Goal: Information Seeking & Learning: Understand process/instructions

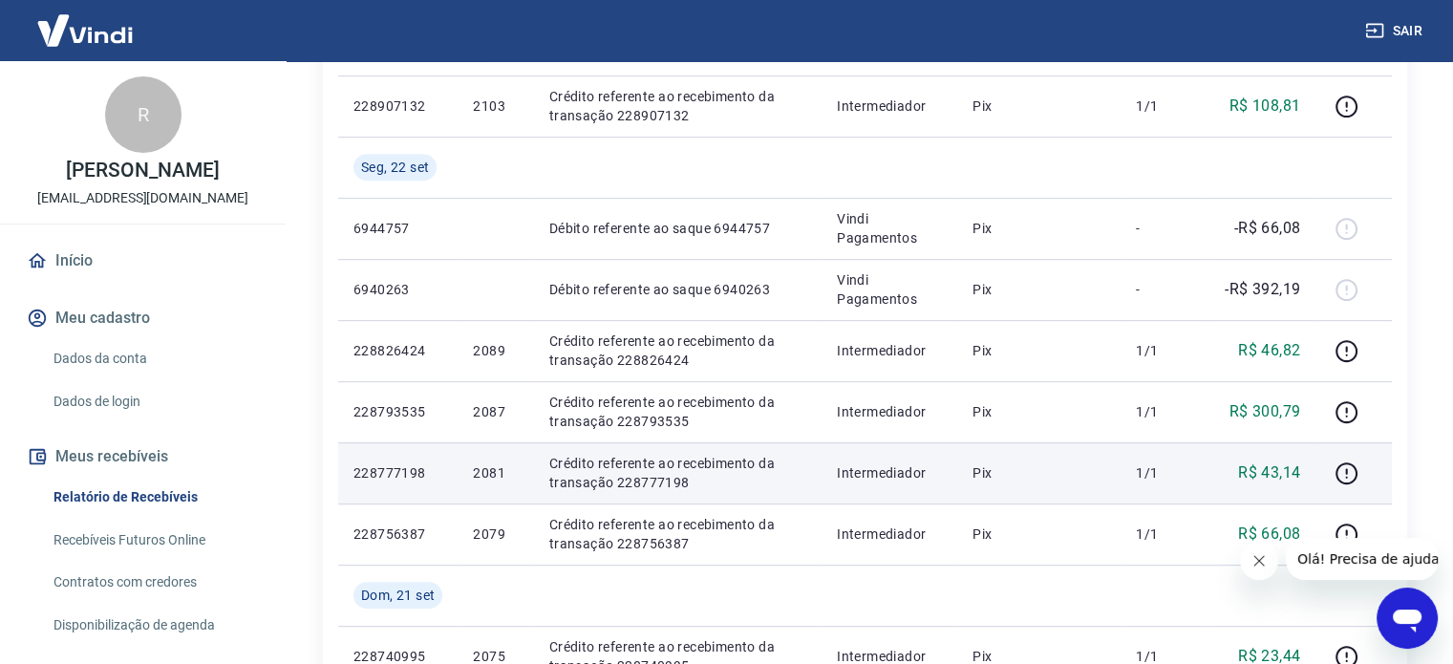
scroll to position [899, 0]
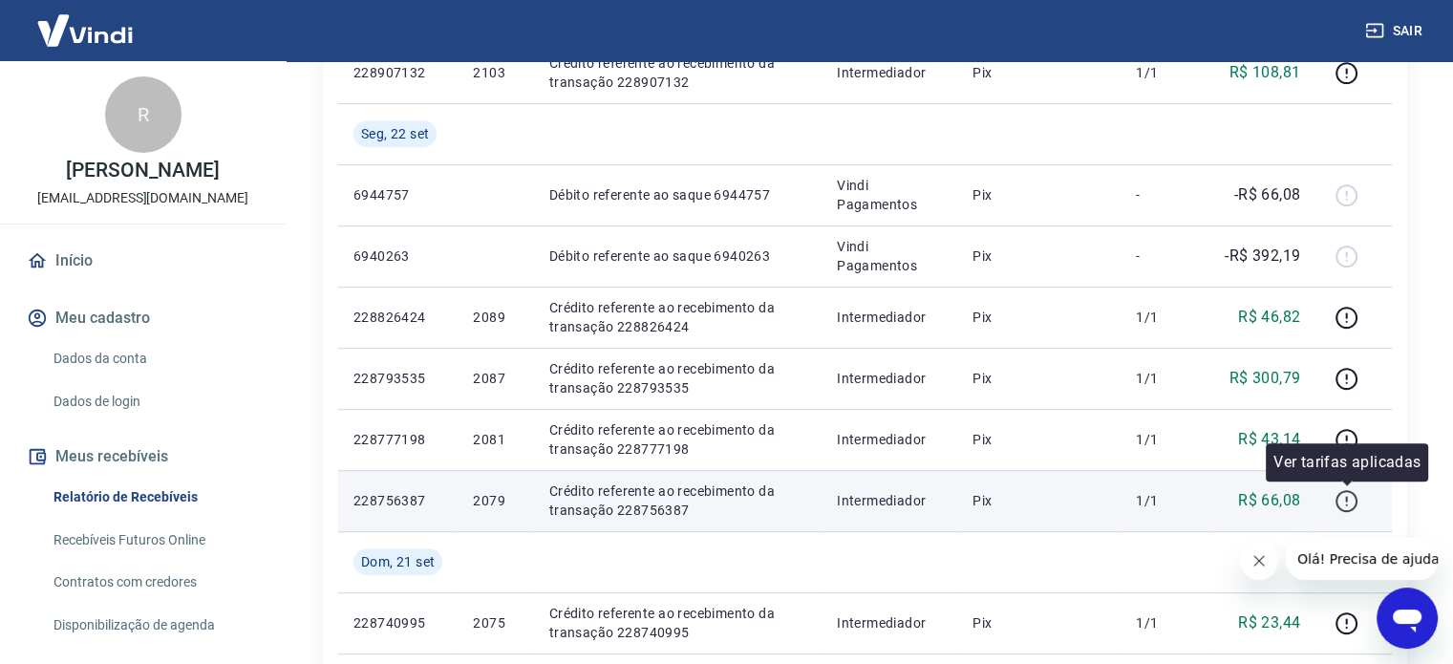
click at [1350, 500] on icon "button" at bounding box center [1347, 501] width 24 height 24
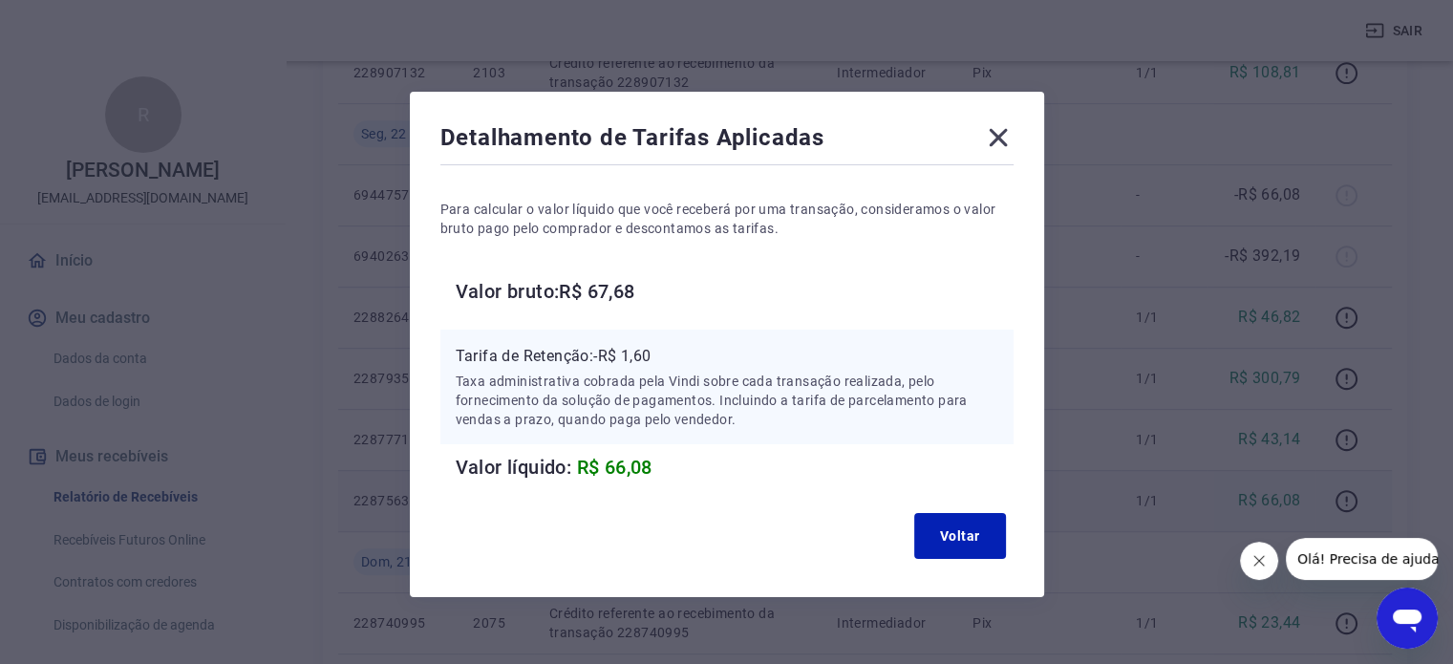
click at [1002, 136] on icon at bounding box center [998, 137] width 31 height 31
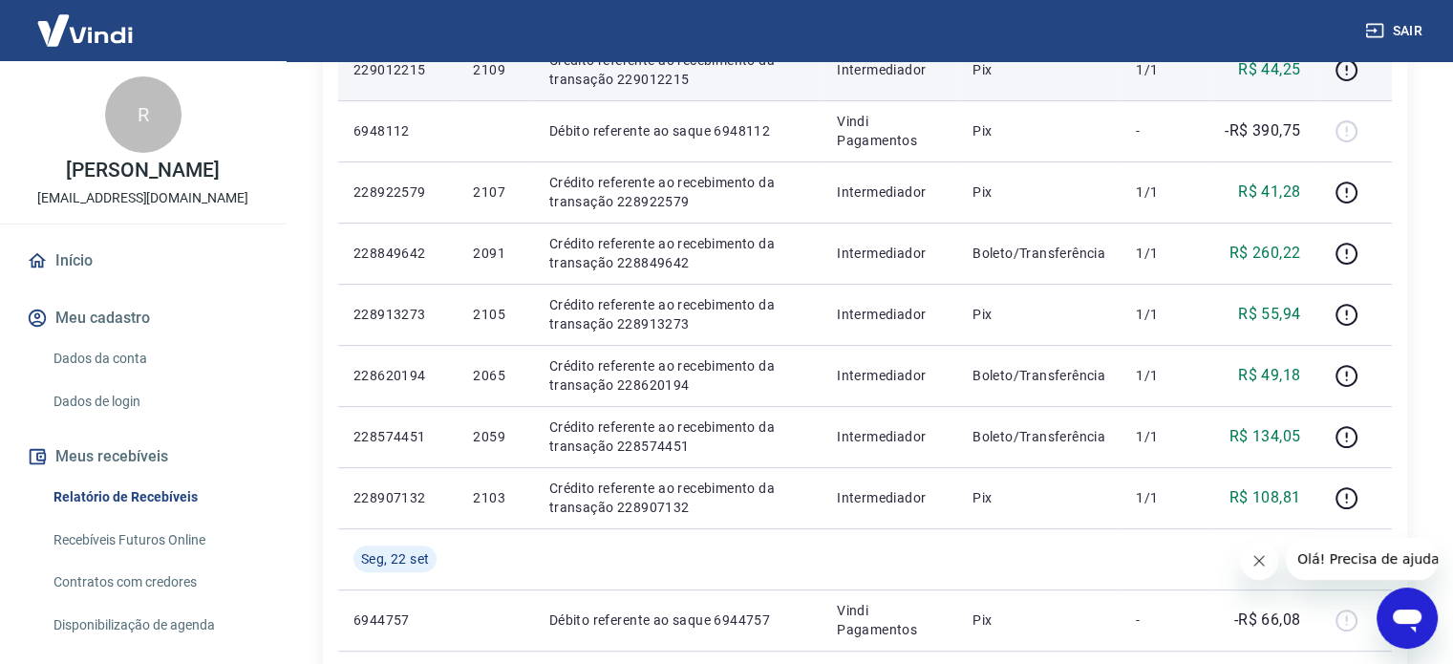
scroll to position [517, 0]
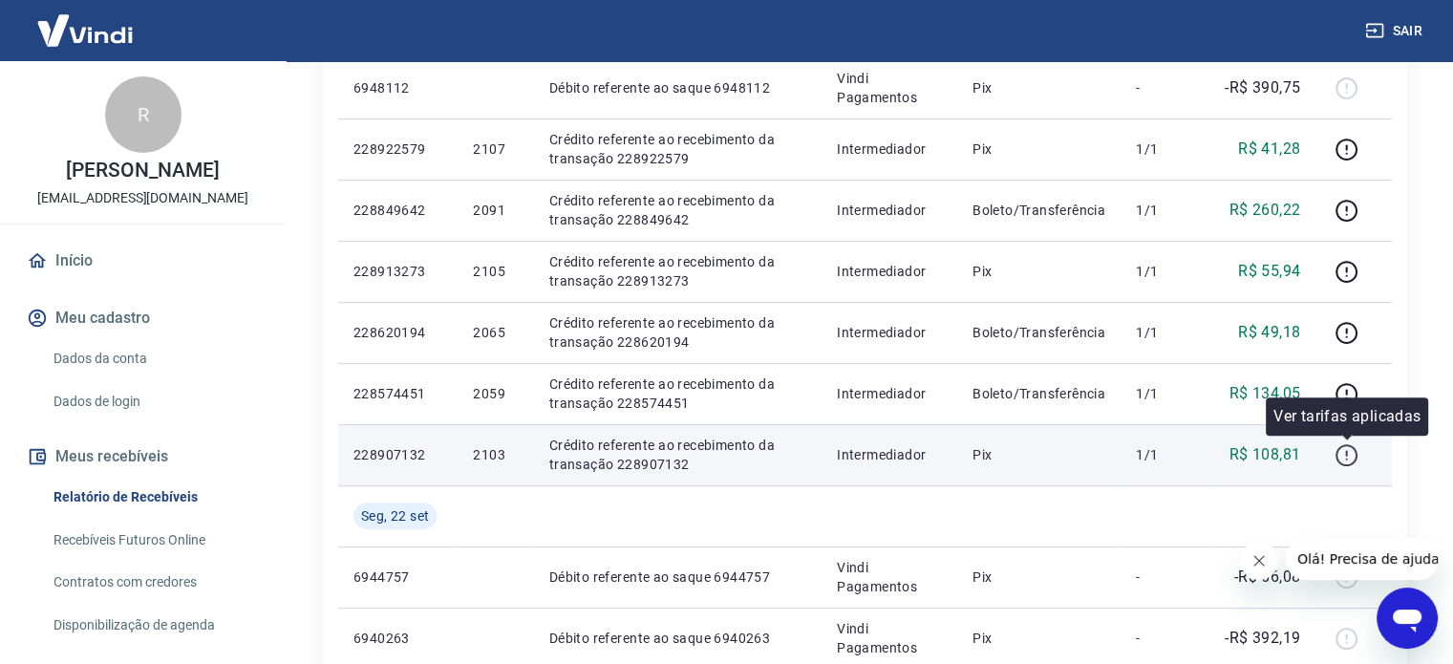
click at [1352, 454] on icon "button" at bounding box center [1347, 455] width 24 height 24
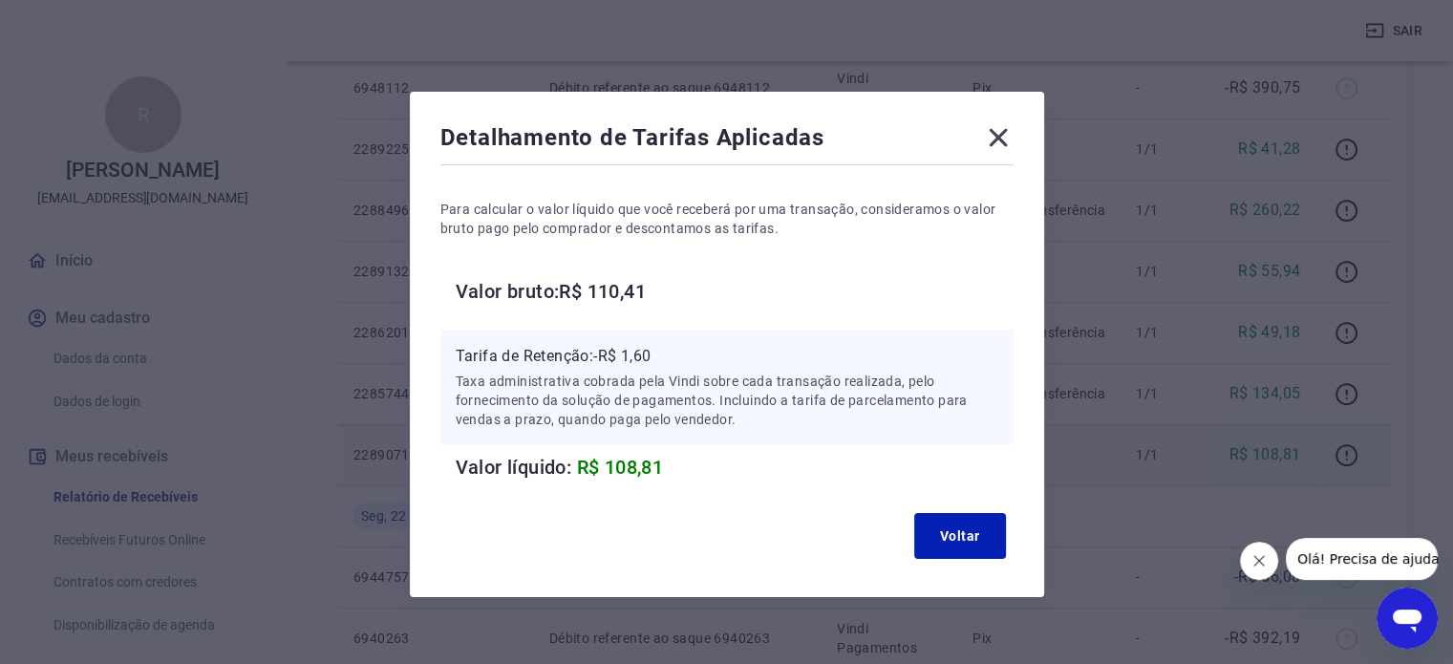
click at [998, 141] on icon at bounding box center [998, 137] width 31 height 31
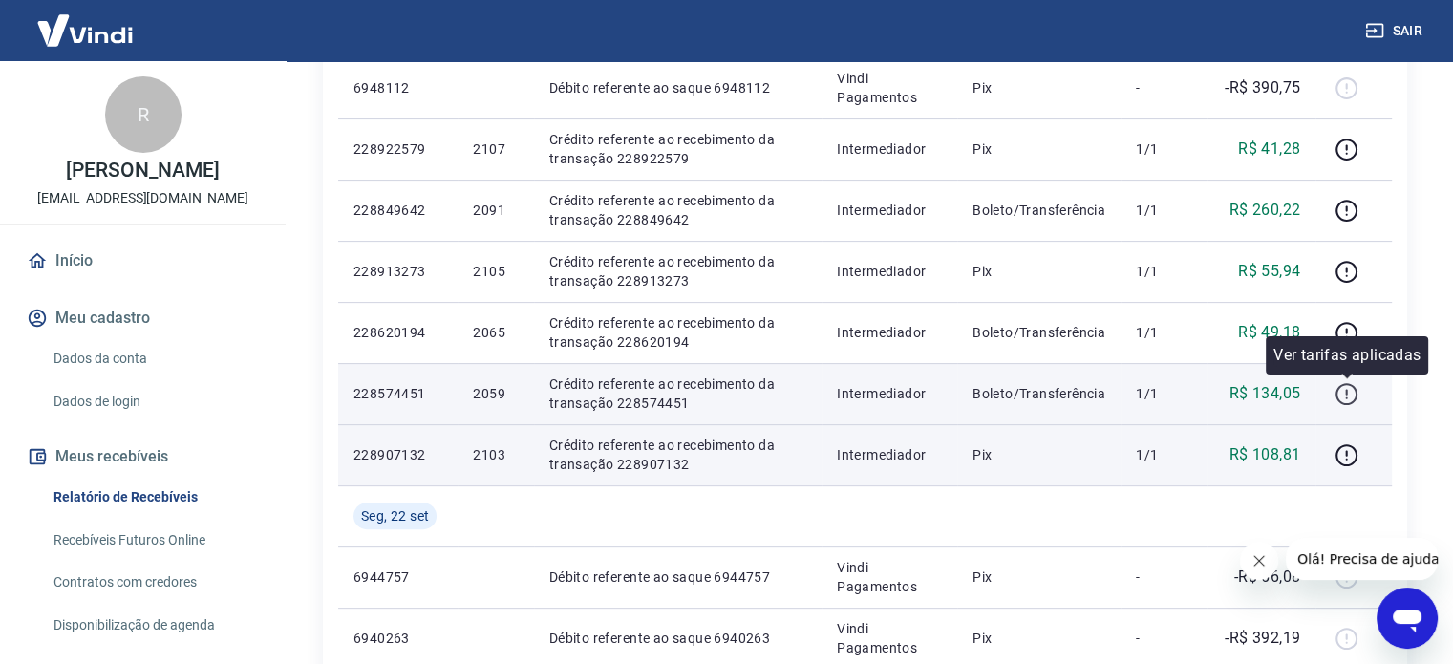
click at [1349, 398] on icon "button" at bounding box center [1347, 394] width 24 height 24
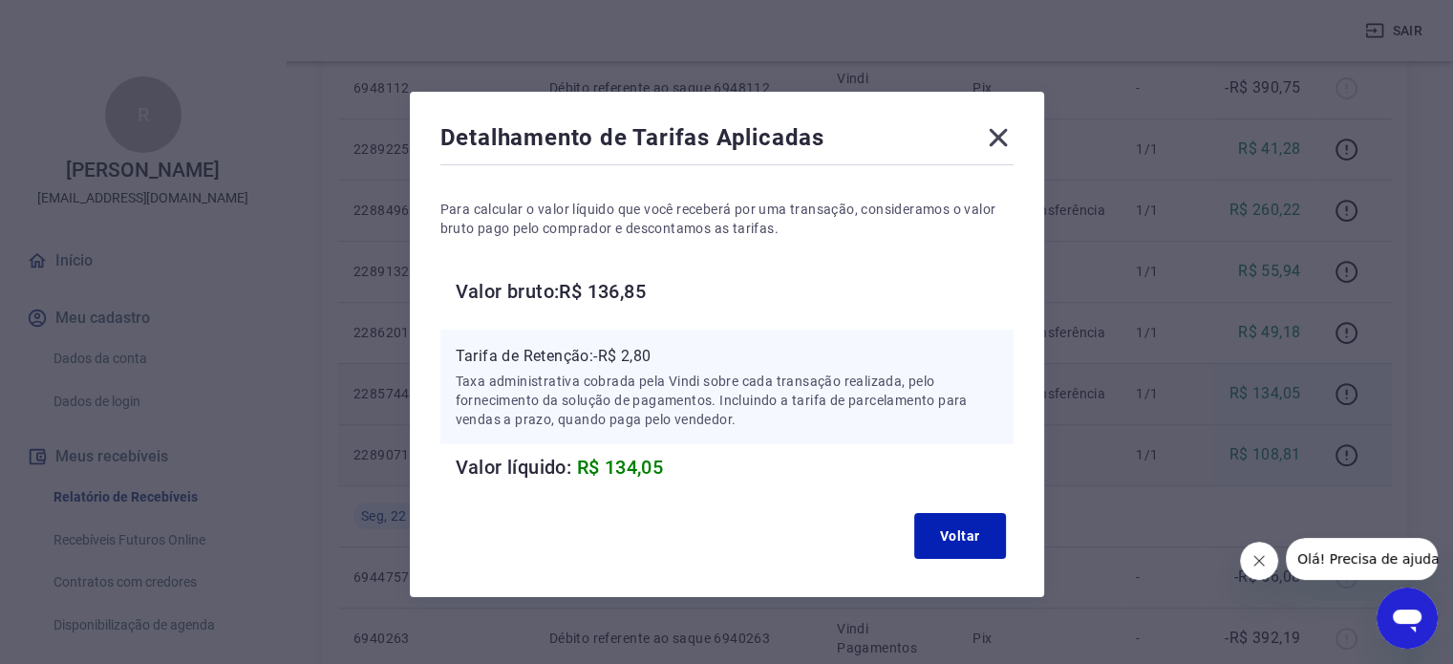
click at [990, 137] on icon at bounding box center [998, 137] width 31 height 31
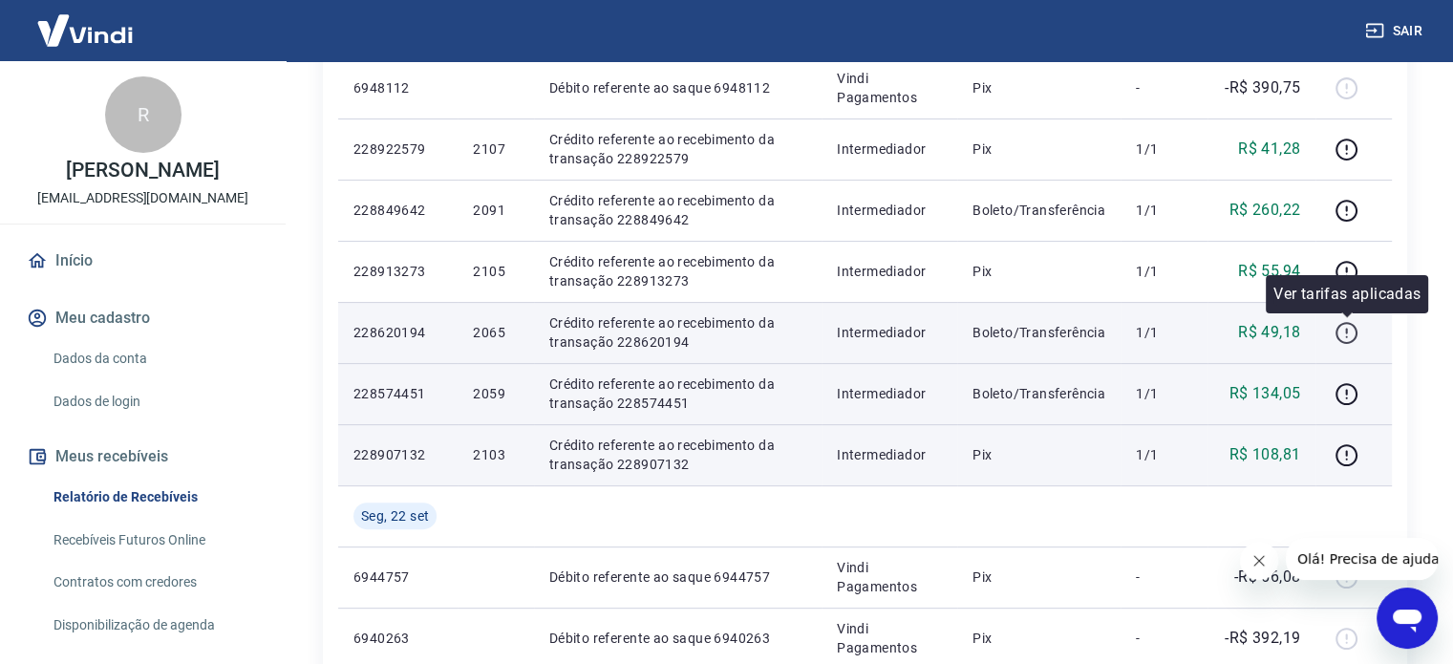
click at [1350, 333] on icon "button" at bounding box center [1347, 333] width 24 height 24
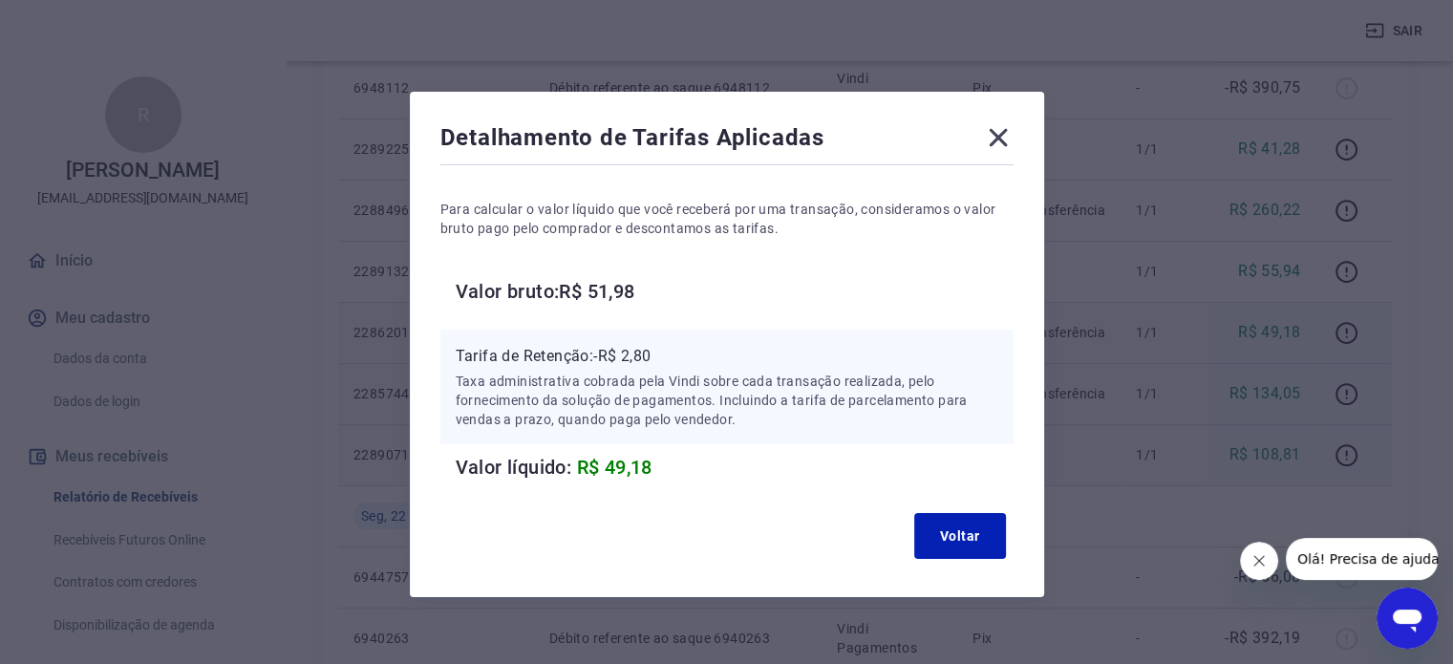
click at [1008, 136] on icon at bounding box center [998, 137] width 31 height 31
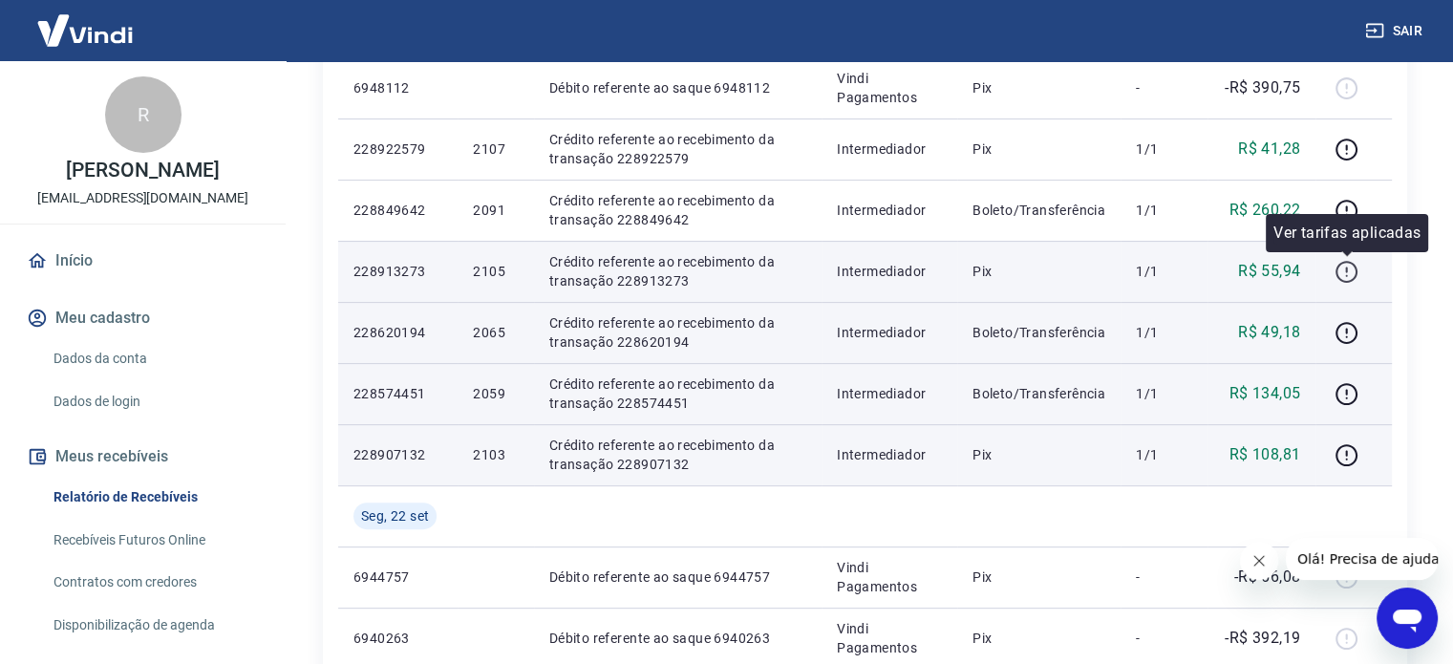
click at [1348, 273] on icon "button" at bounding box center [1347, 272] width 24 height 24
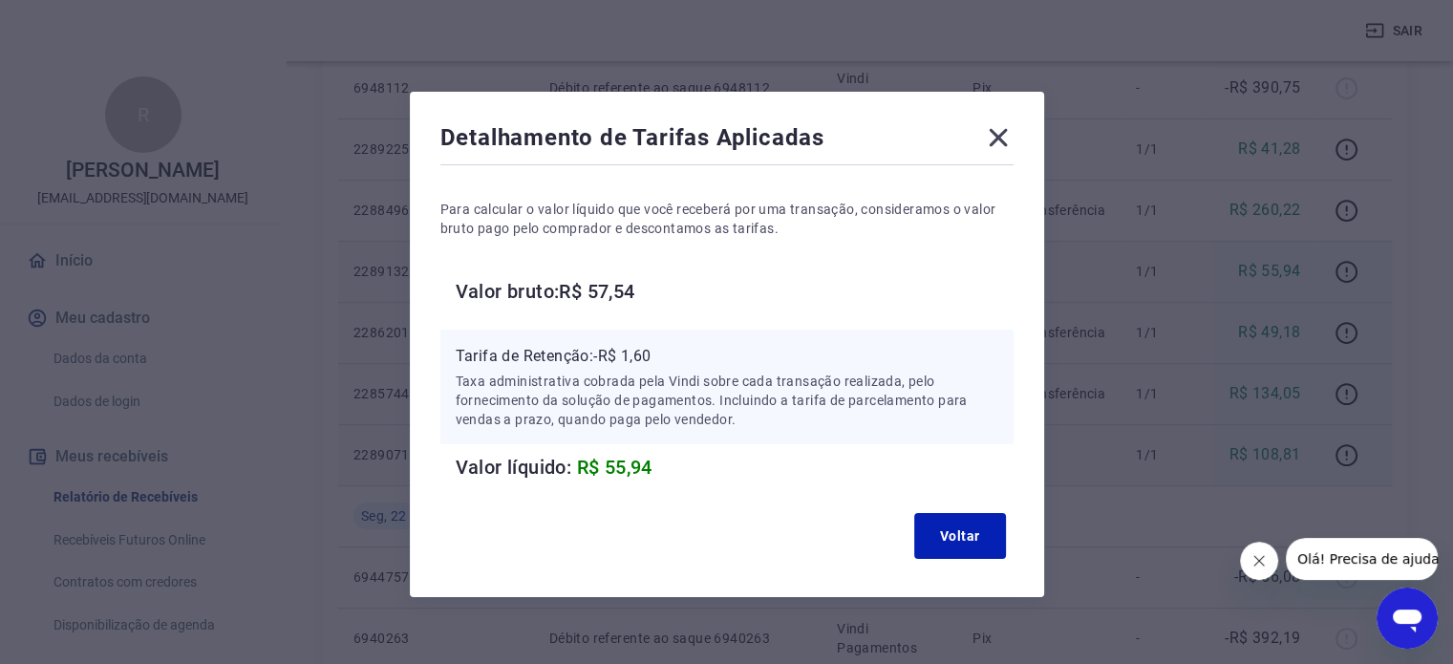
click at [1000, 142] on icon at bounding box center [998, 137] width 31 height 31
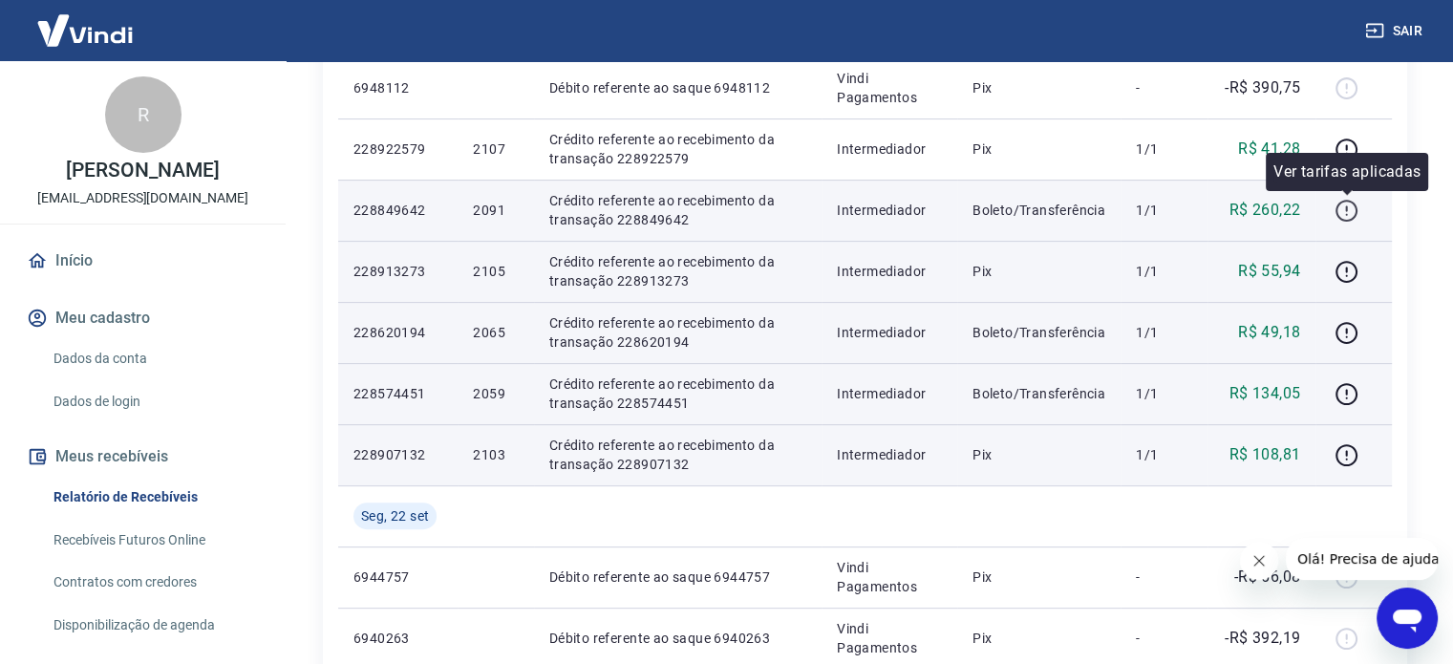
click at [1345, 207] on icon "button" at bounding box center [1347, 211] width 24 height 24
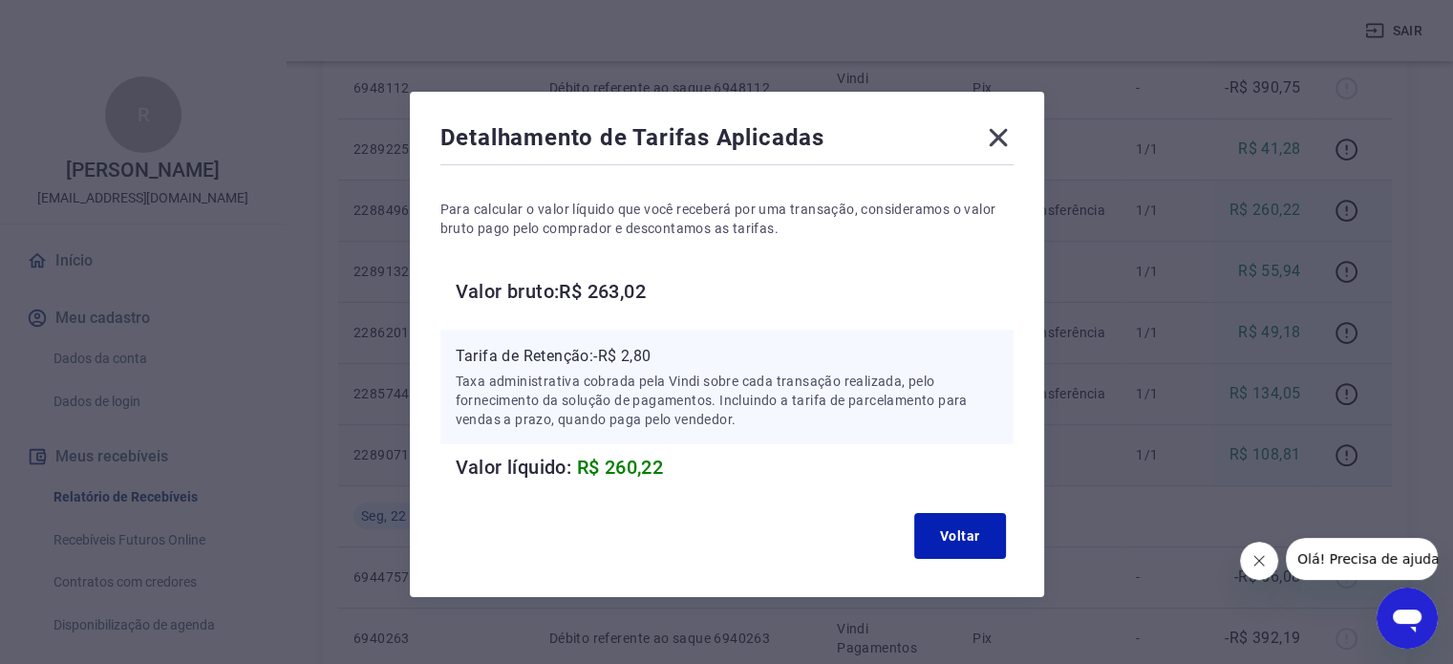
click at [997, 139] on icon at bounding box center [998, 138] width 18 height 18
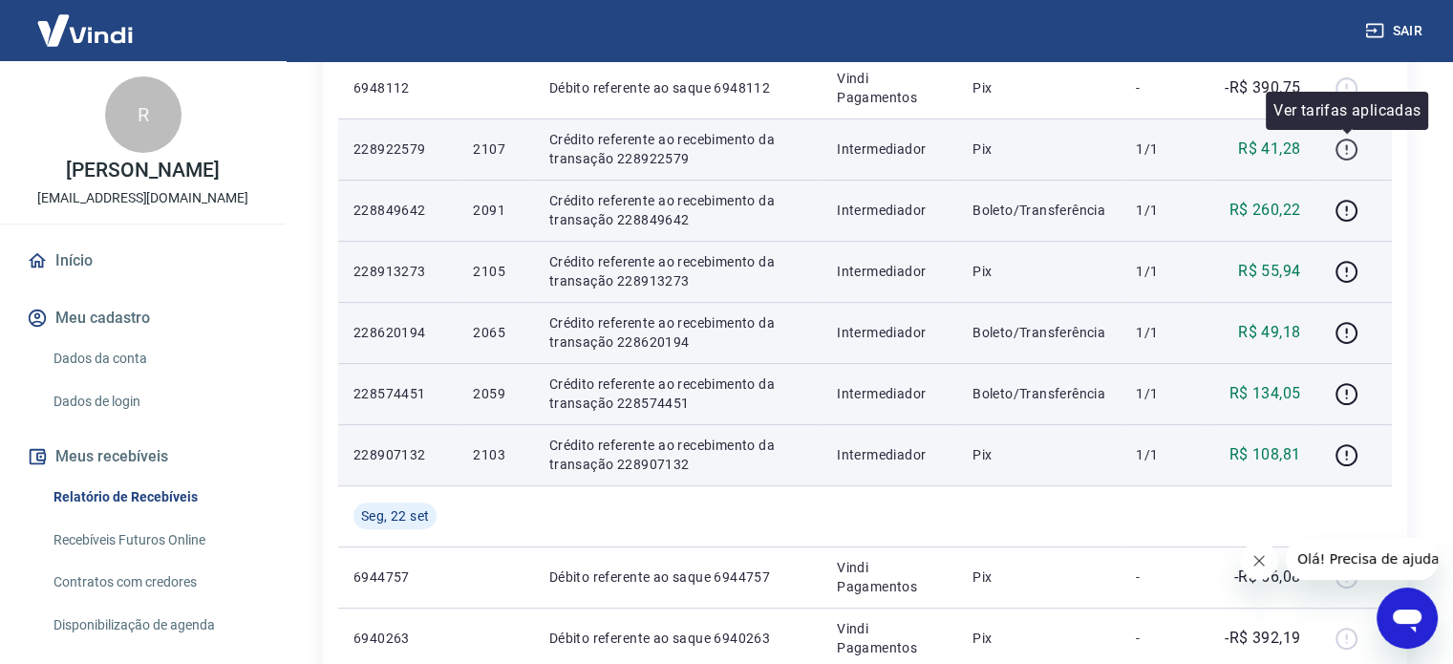
click at [1346, 143] on icon "button" at bounding box center [1347, 150] width 24 height 24
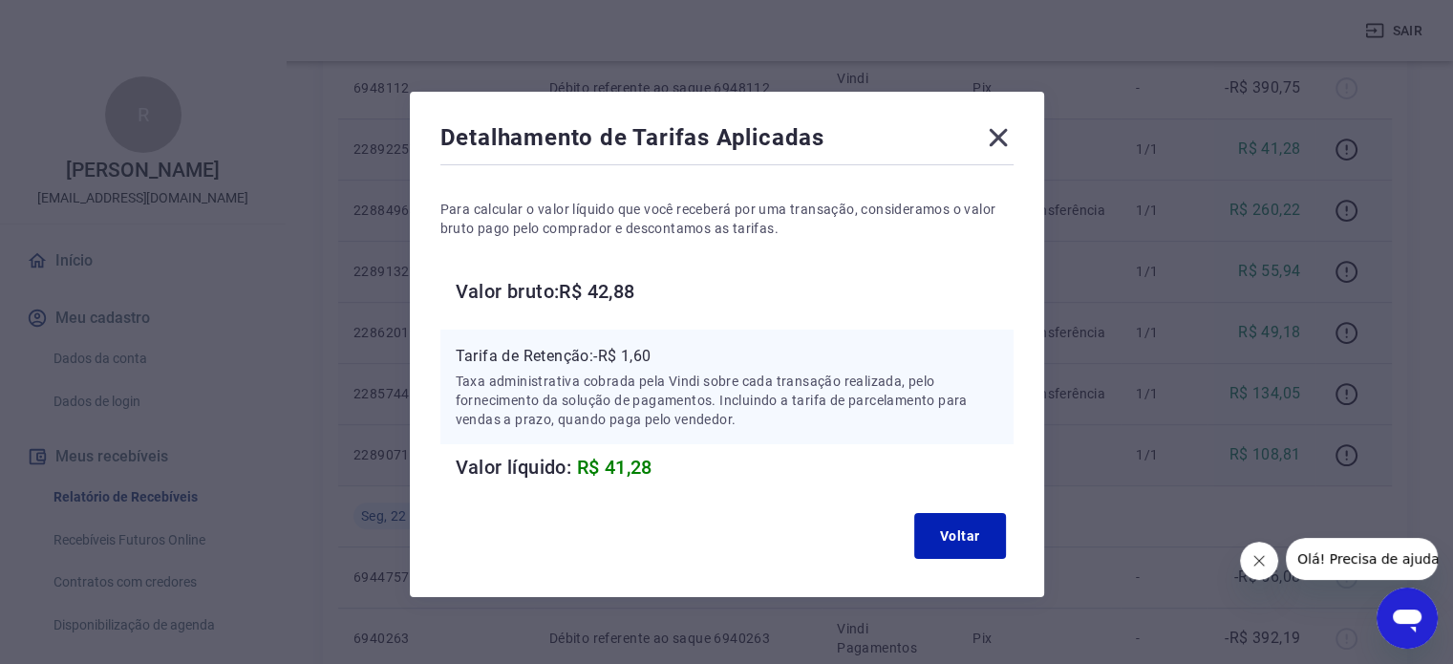
click at [990, 143] on icon at bounding box center [998, 138] width 18 height 18
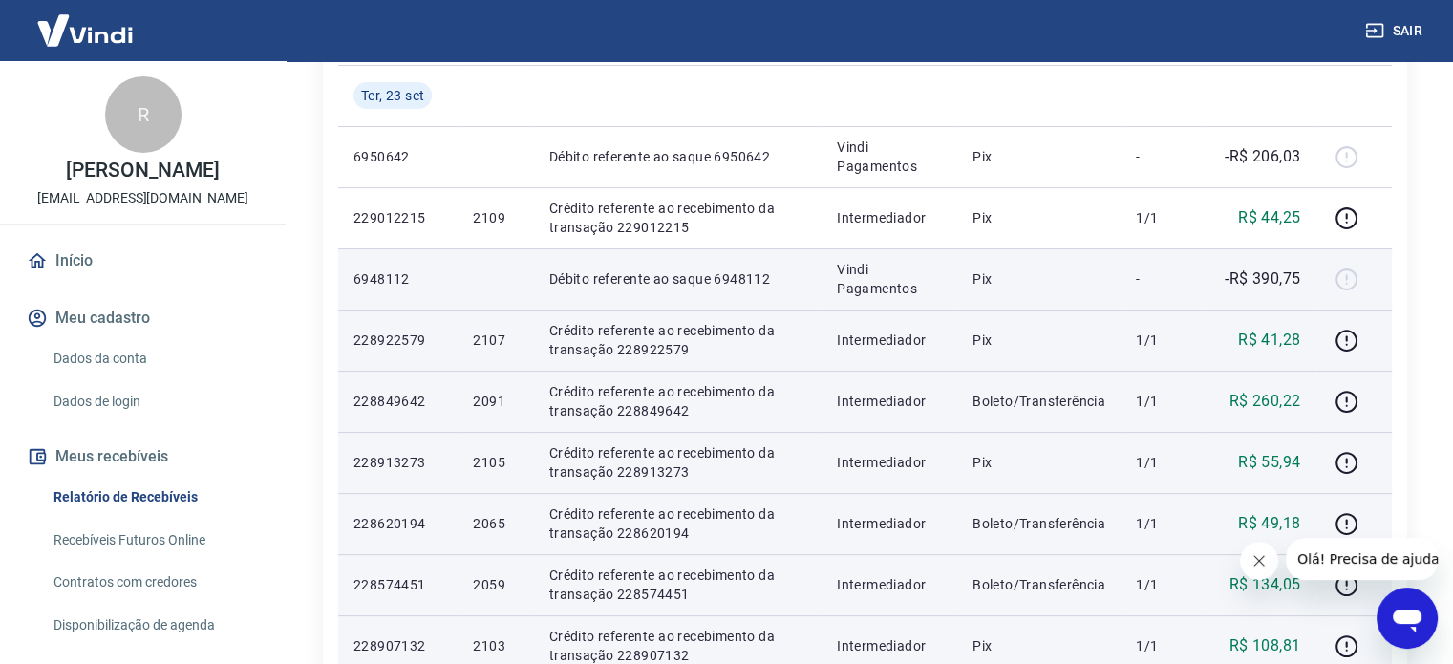
scroll to position [230, 0]
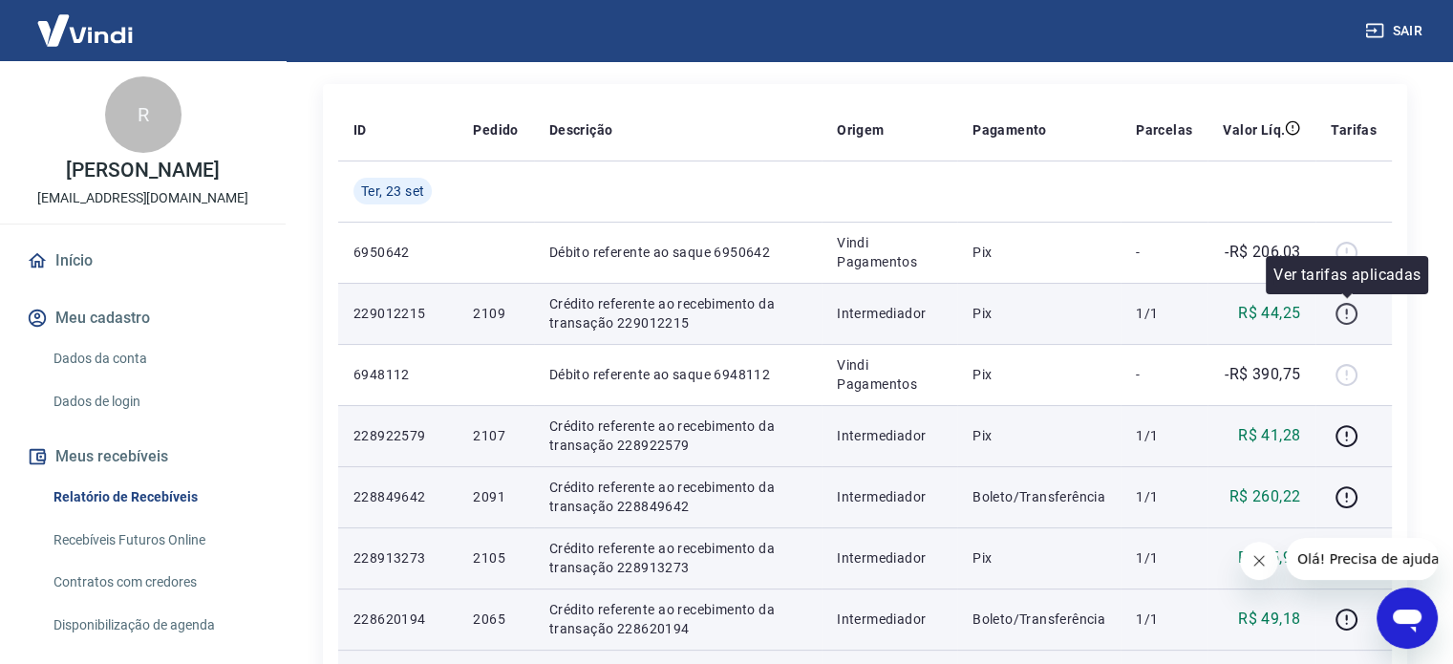
click at [1344, 311] on icon "button" at bounding box center [1347, 314] width 24 height 24
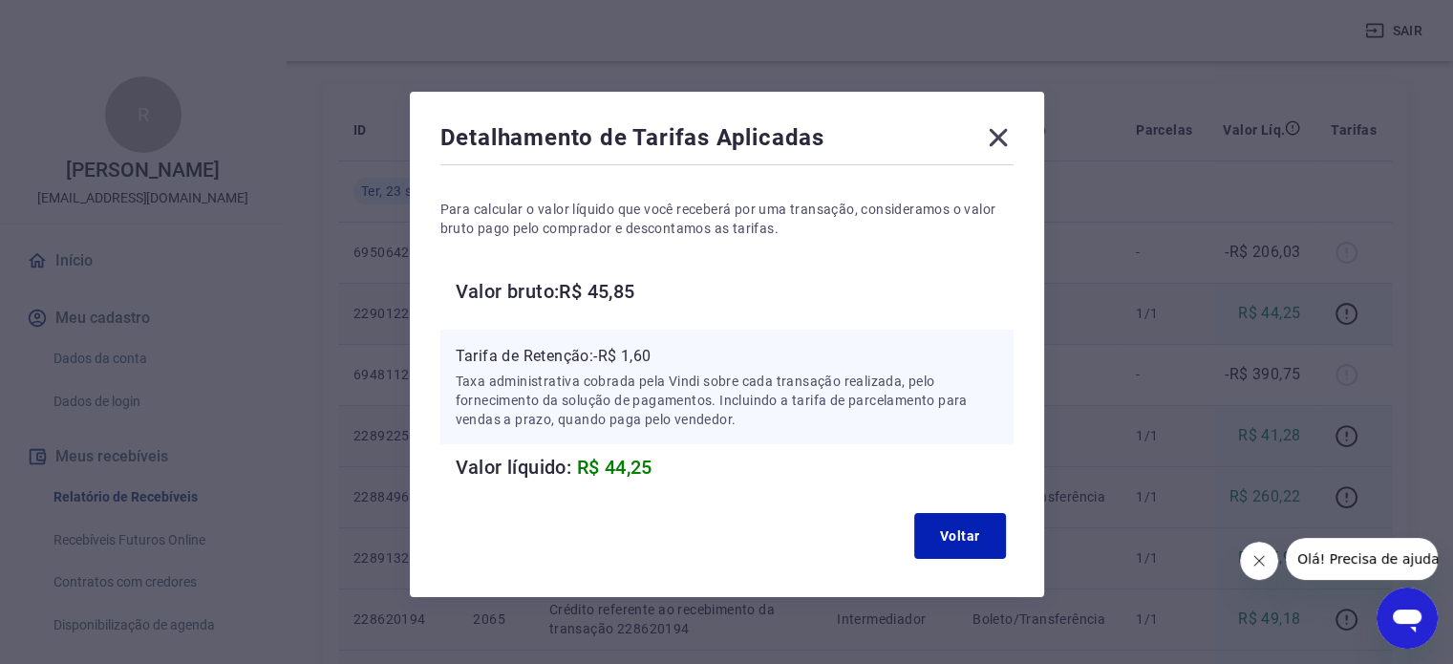
click at [996, 137] on icon at bounding box center [998, 138] width 18 height 18
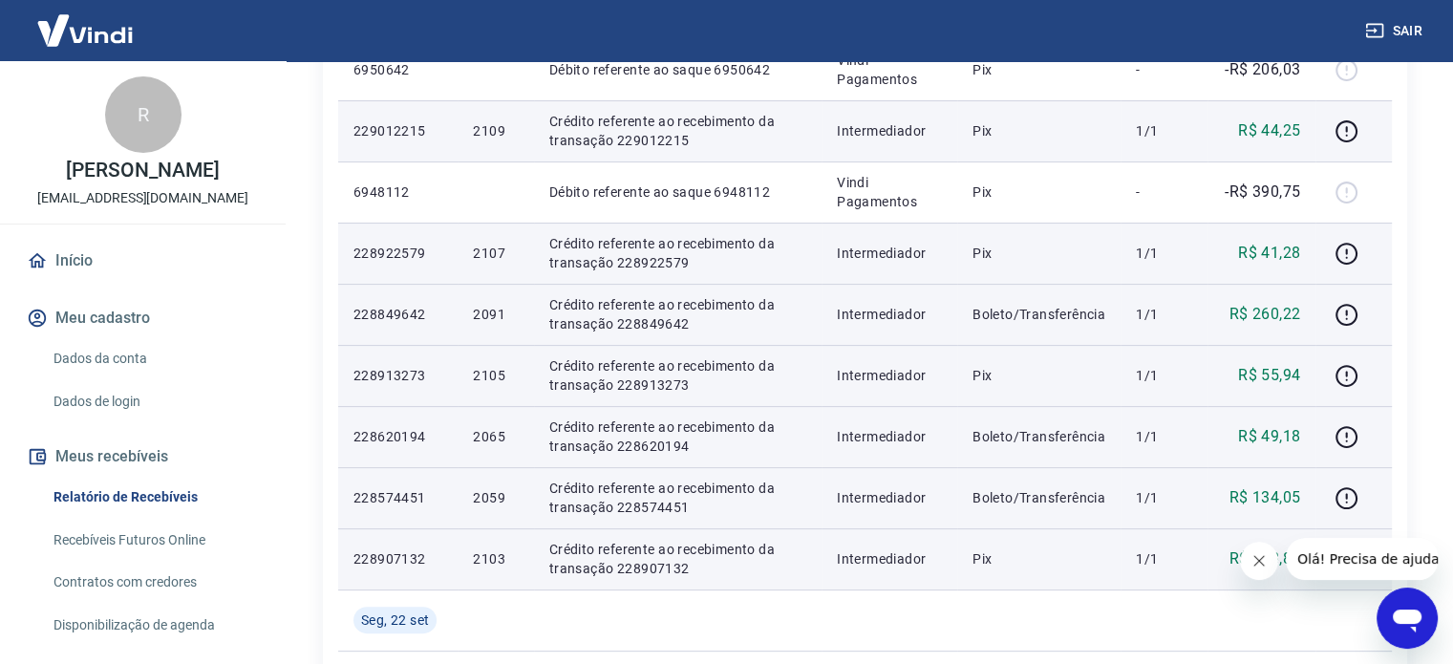
scroll to position [517, 0]
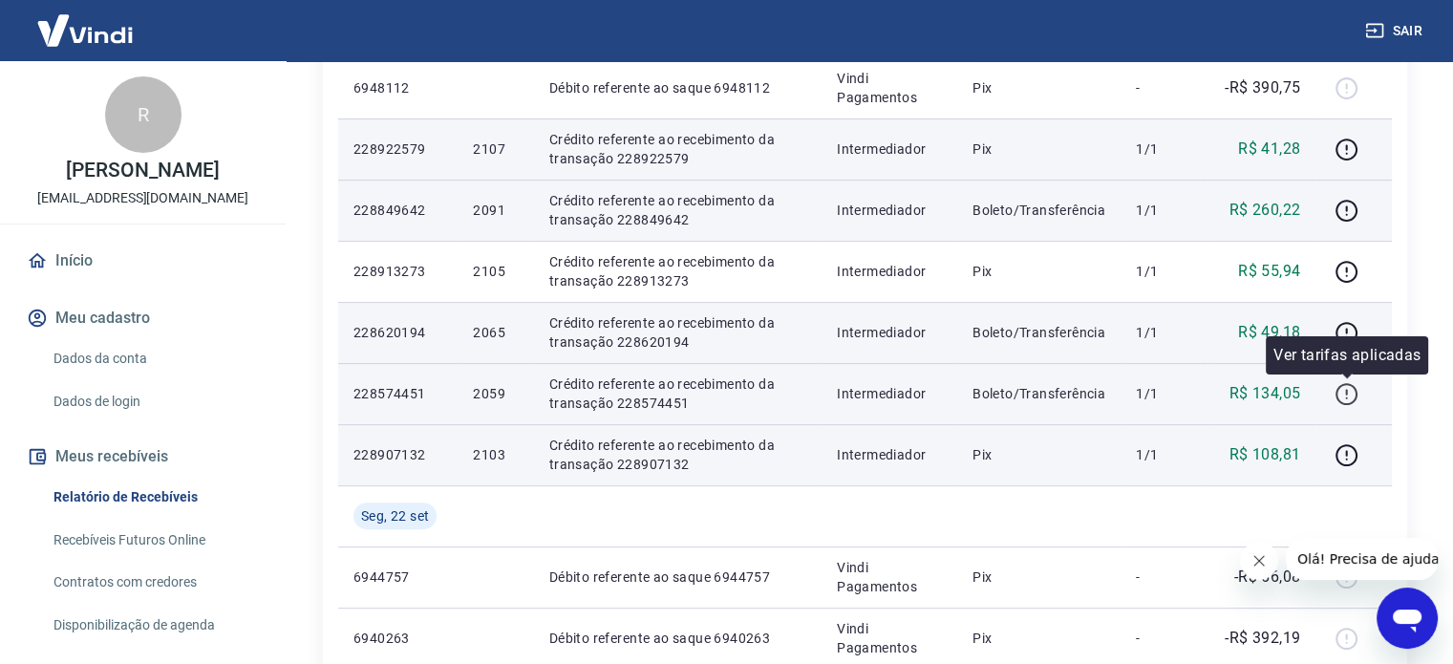
click at [1347, 390] on icon "button" at bounding box center [1346, 392] width 2 height 6
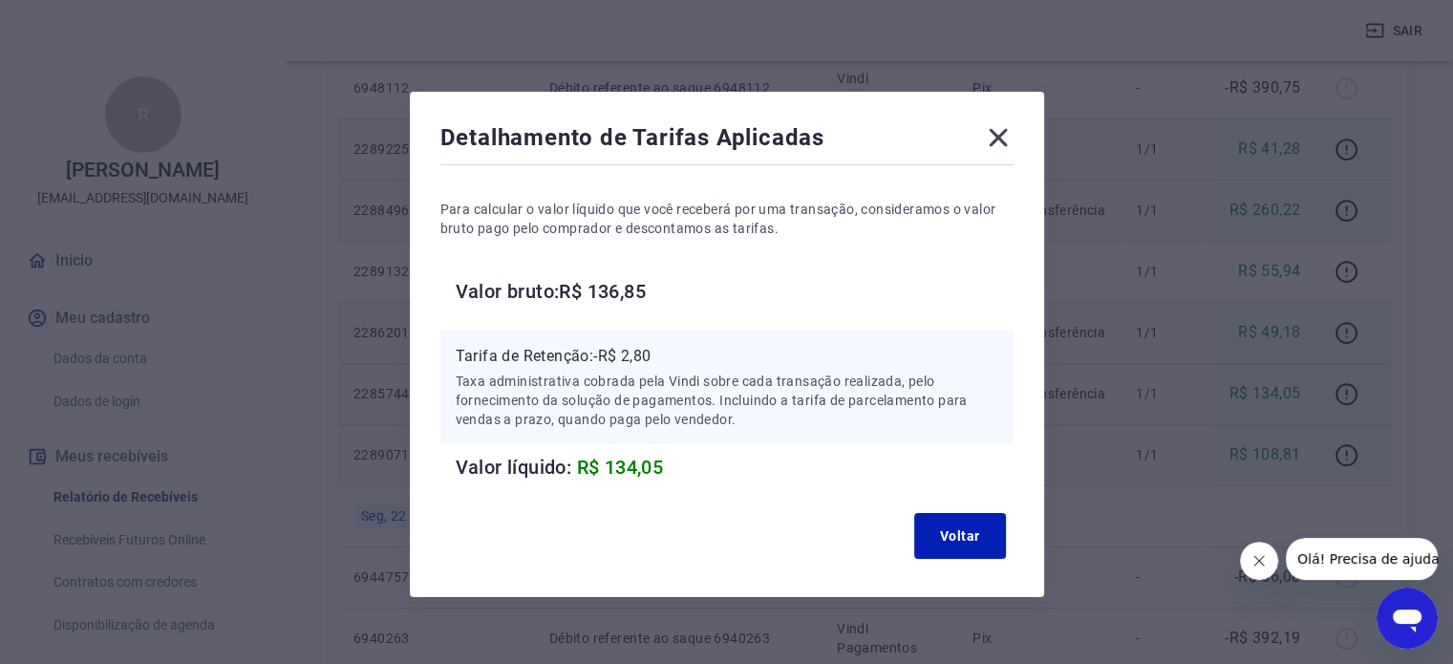
click at [1001, 142] on icon at bounding box center [998, 138] width 18 height 18
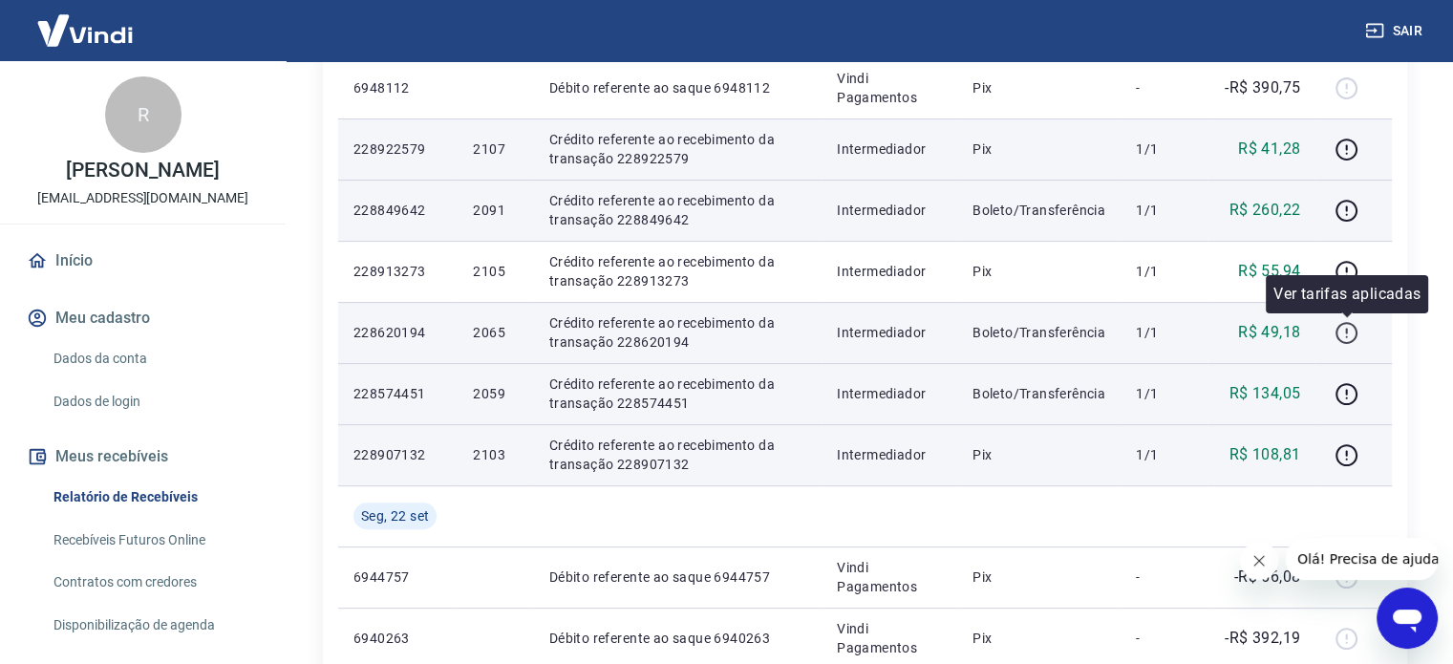
click at [1353, 332] on icon "button" at bounding box center [1347, 333] width 24 height 24
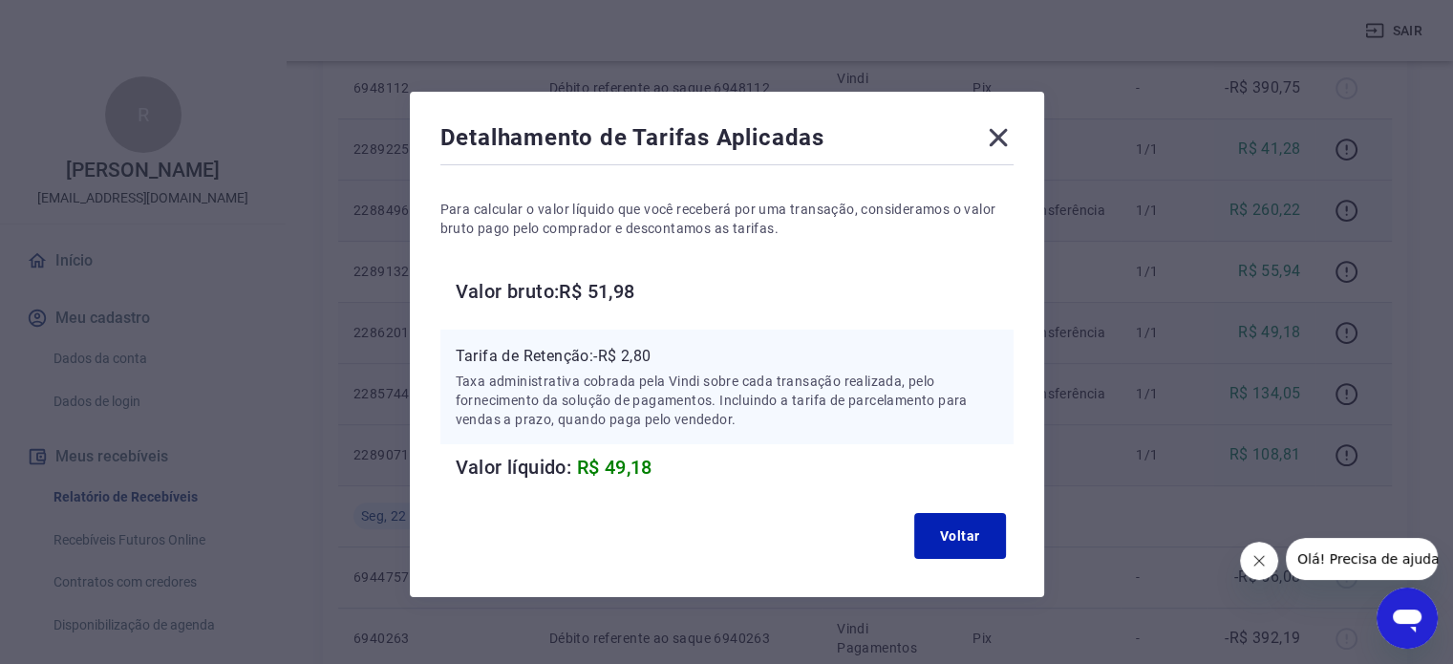
click at [993, 129] on icon at bounding box center [998, 137] width 31 height 31
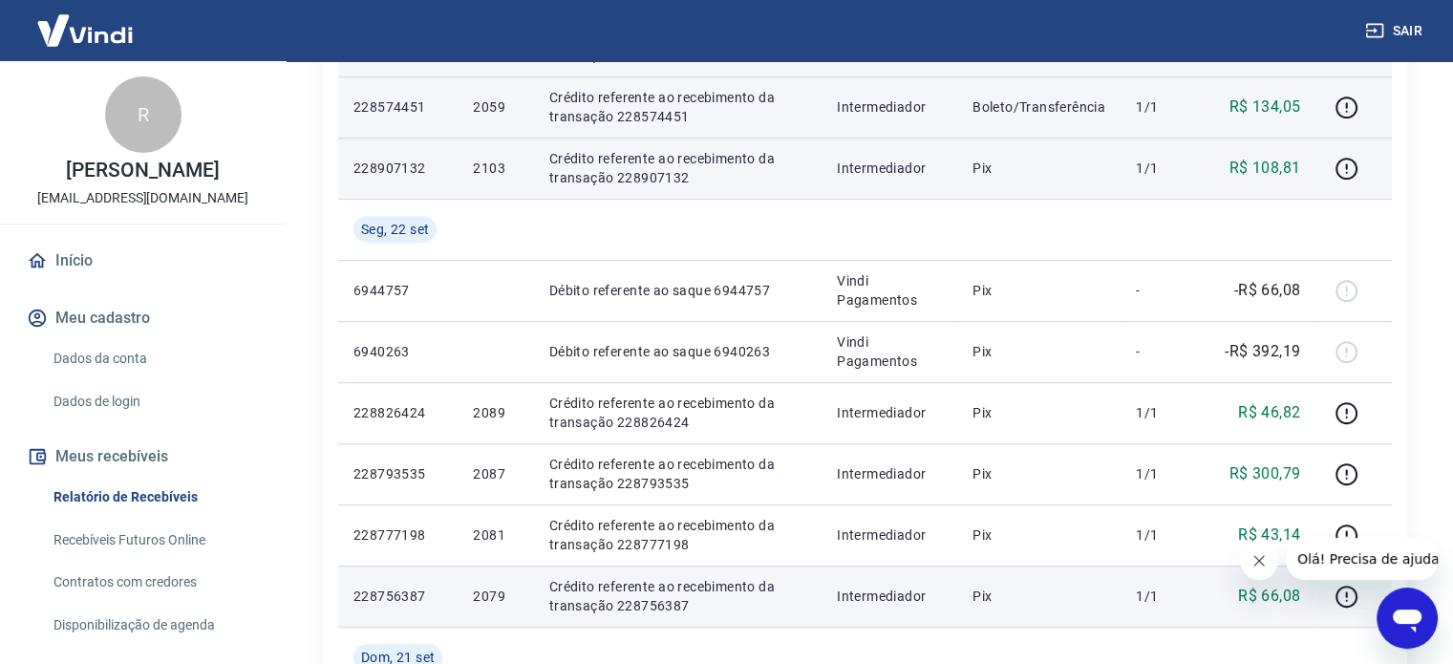
scroll to position [899, 0]
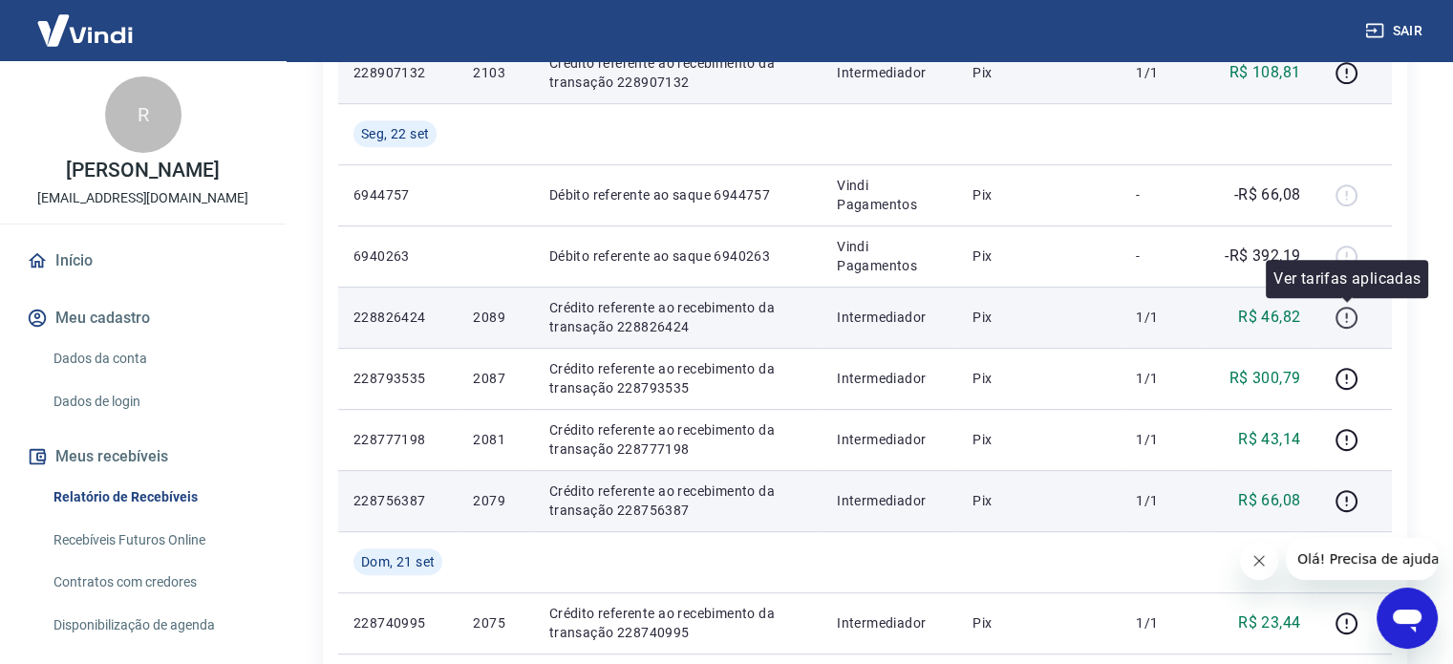
click at [1354, 316] on icon "button" at bounding box center [1347, 318] width 24 height 24
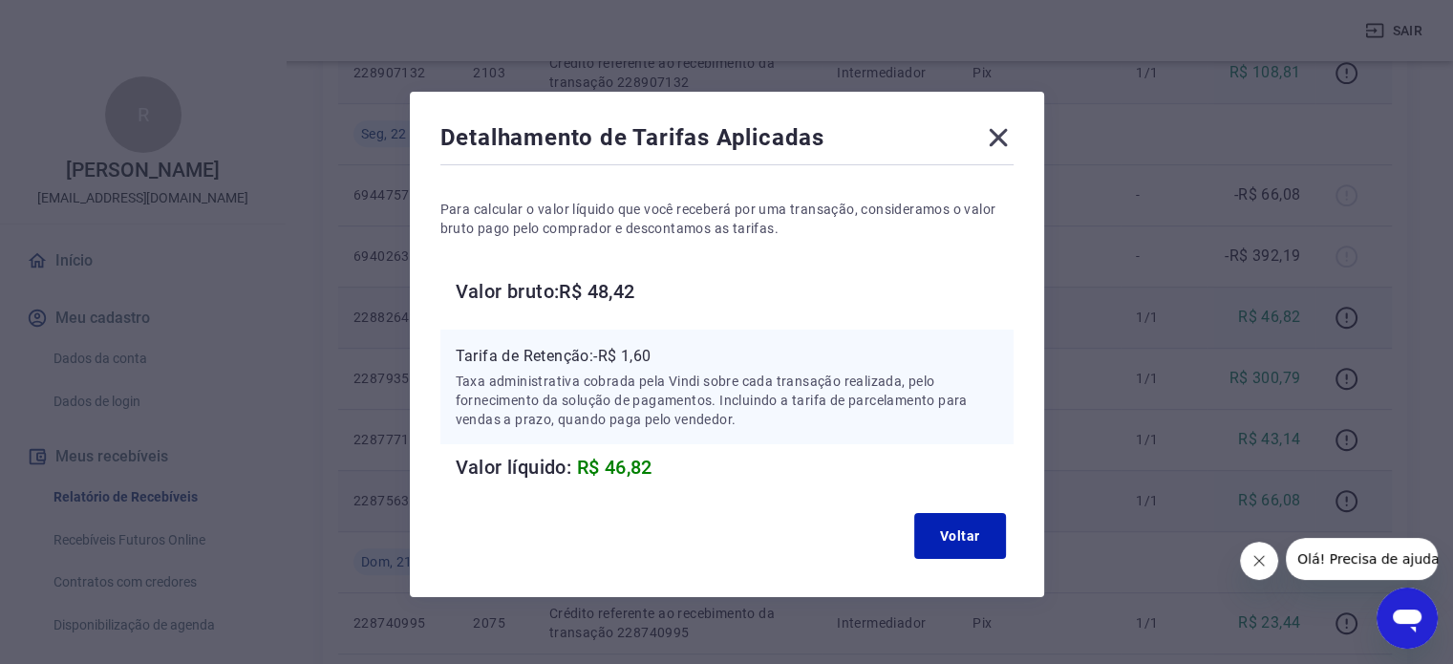
click at [1005, 133] on icon at bounding box center [998, 137] width 31 height 31
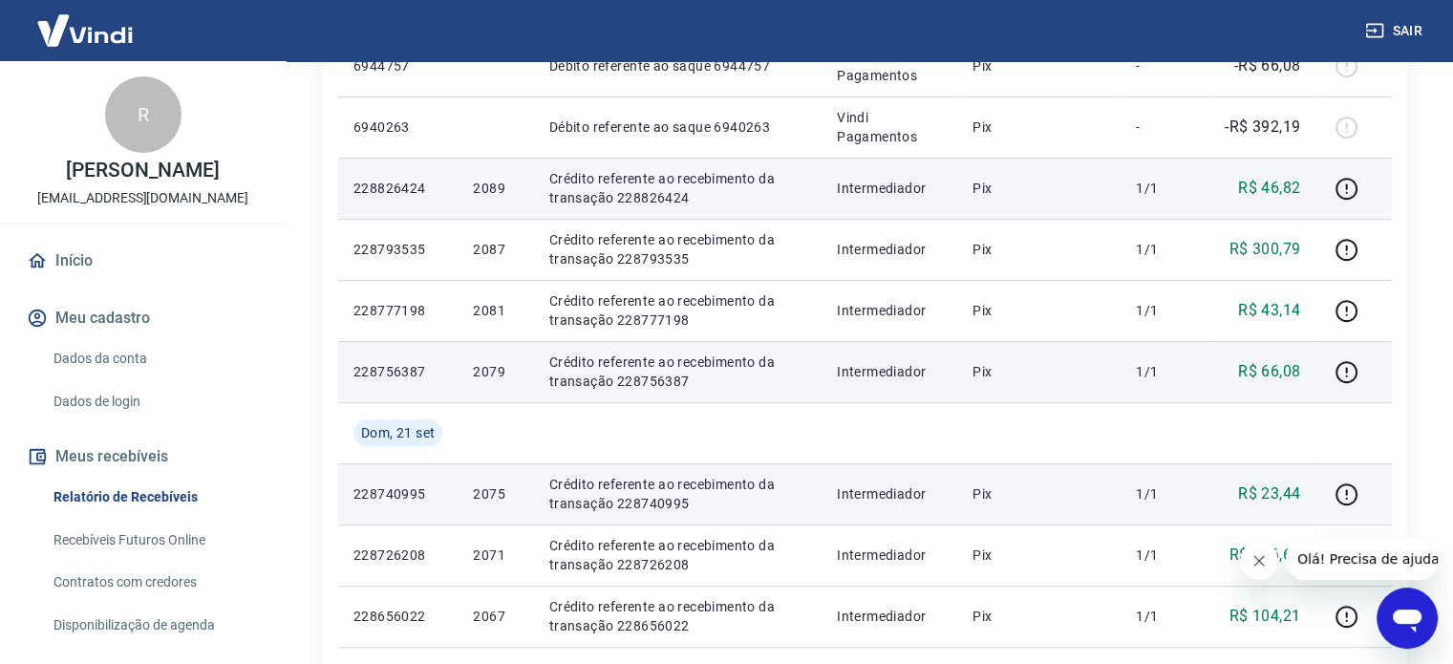
scroll to position [995, 0]
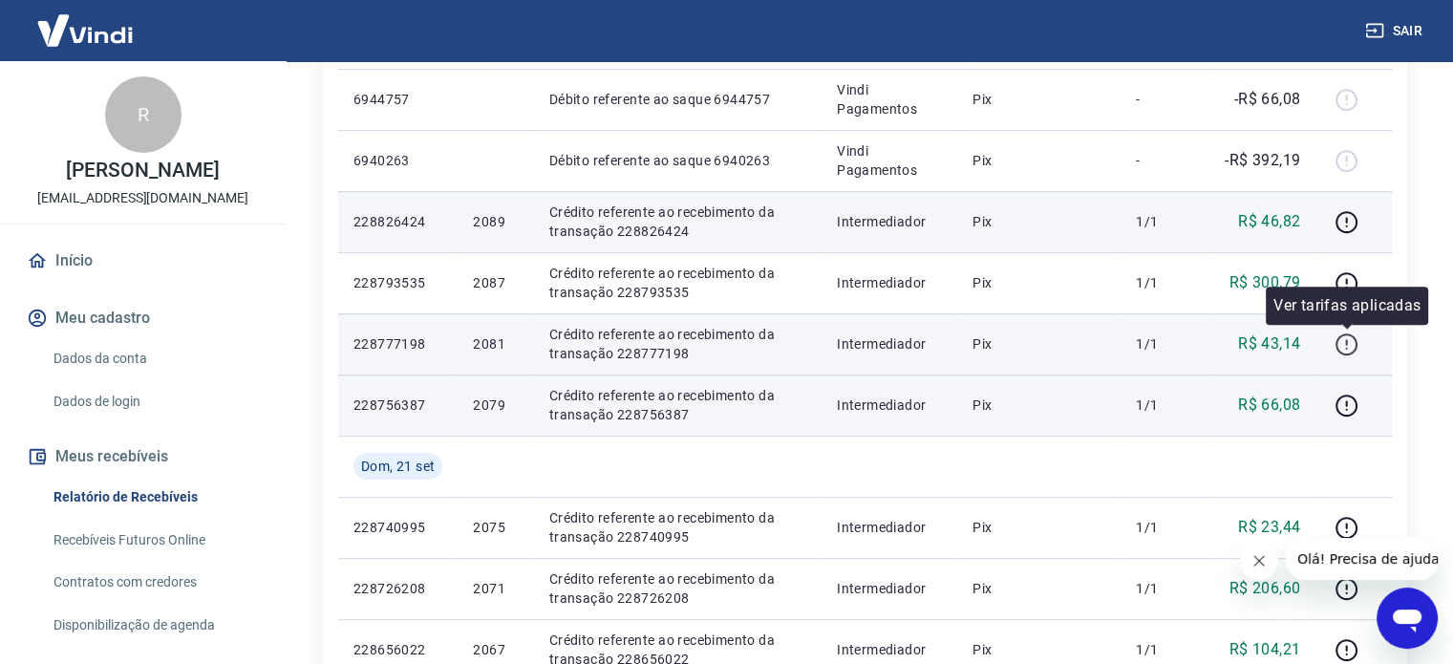
click at [1347, 347] on icon "button" at bounding box center [1346, 348] width 2 height 2
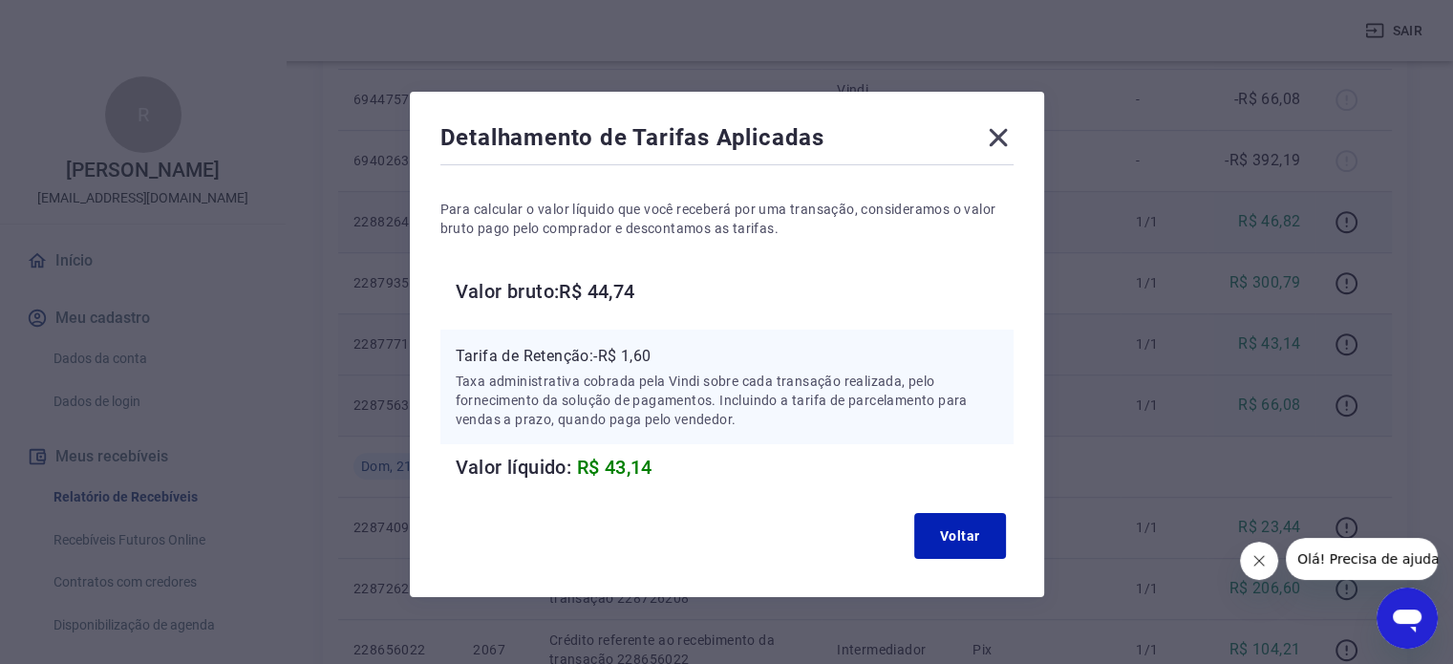
click at [995, 141] on icon at bounding box center [998, 138] width 18 height 18
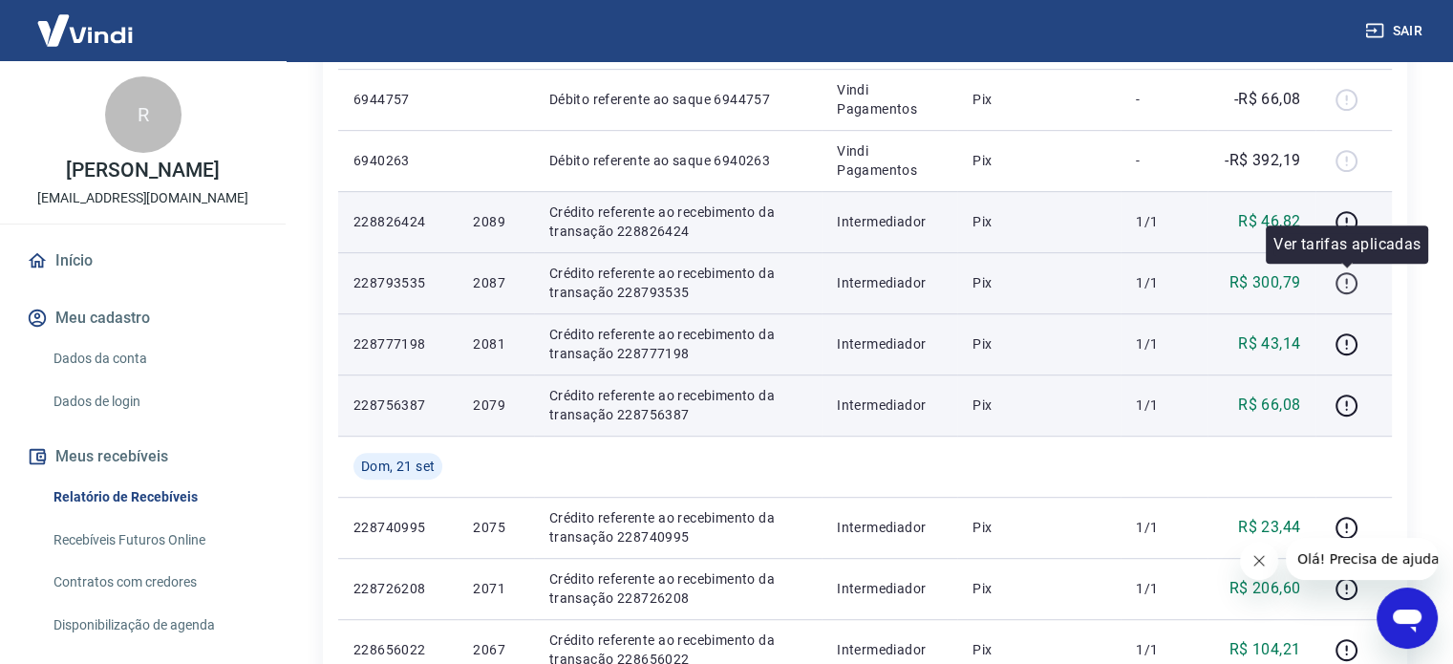
click at [1355, 285] on icon "button" at bounding box center [1347, 283] width 24 height 24
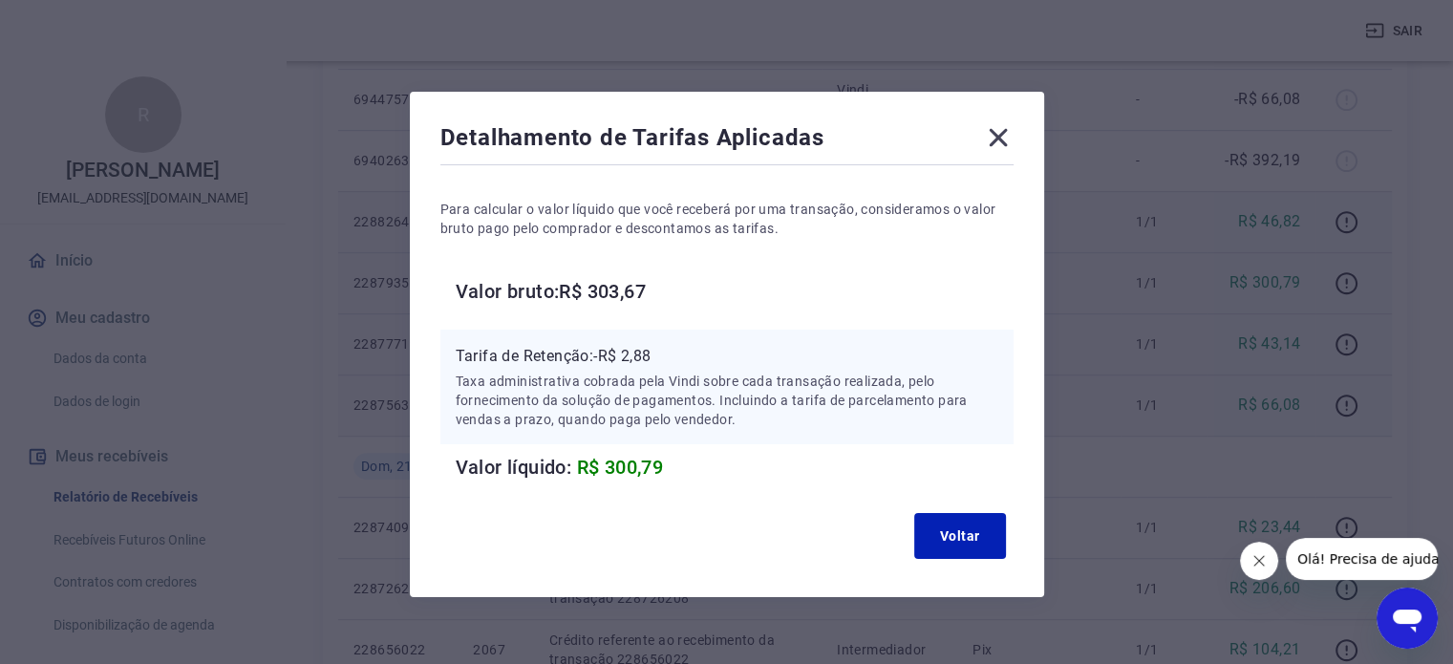
click at [1004, 140] on icon at bounding box center [998, 137] width 31 height 31
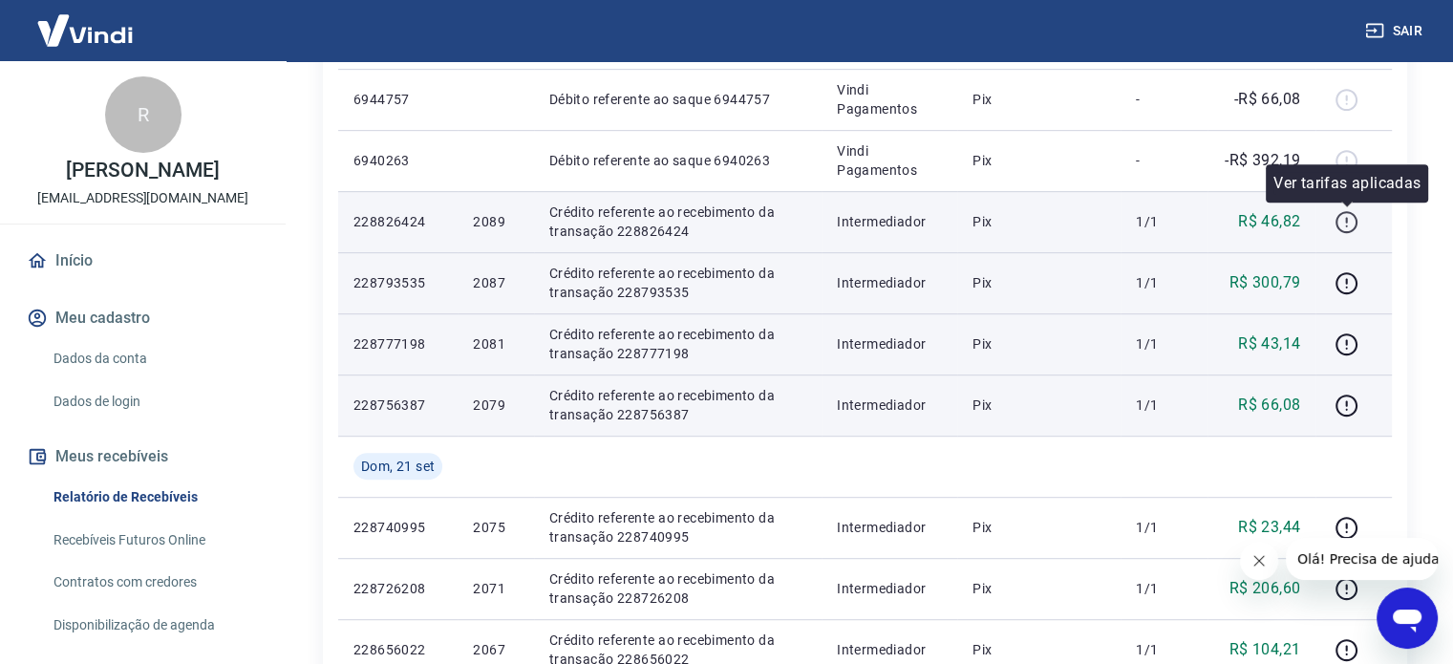
click at [1346, 224] on icon "button" at bounding box center [1347, 222] width 24 height 24
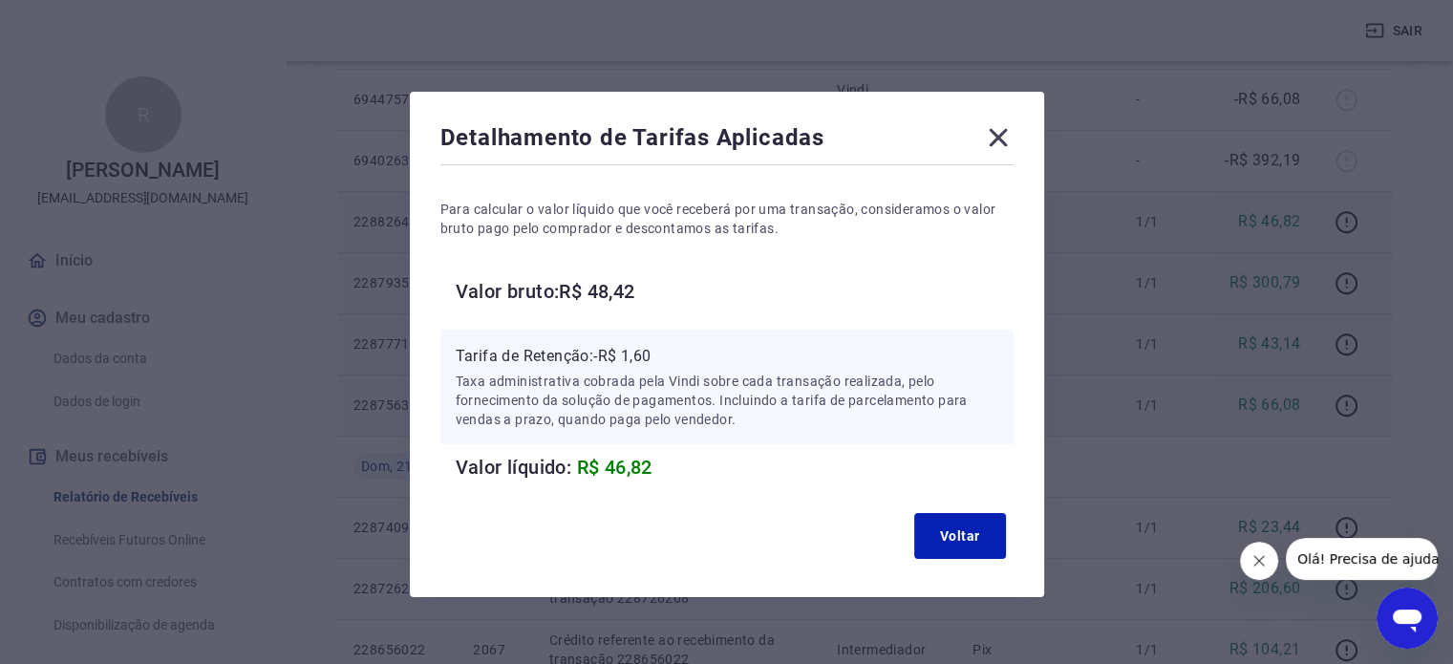
click at [993, 136] on icon at bounding box center [998, 137] width 31 height 31
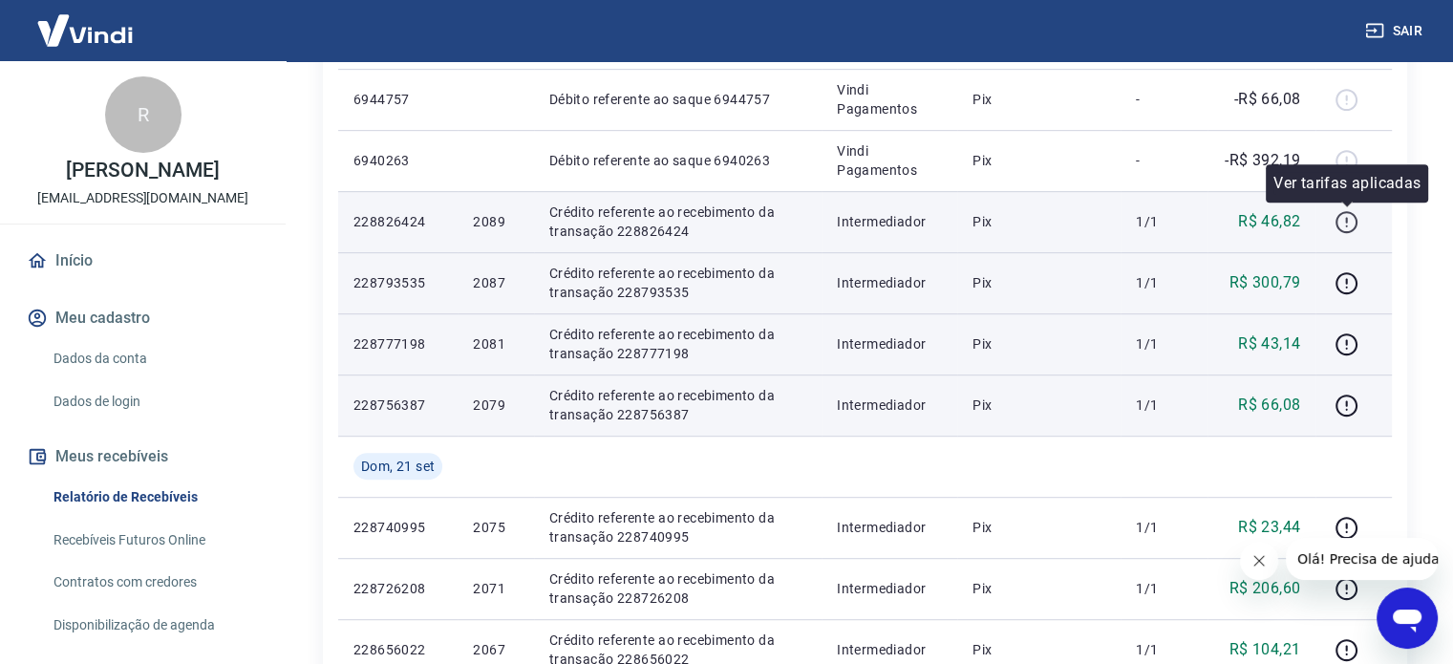
click at [1346, 213] on icon "button" at bounding box center [1347, 222] width 24 height 24
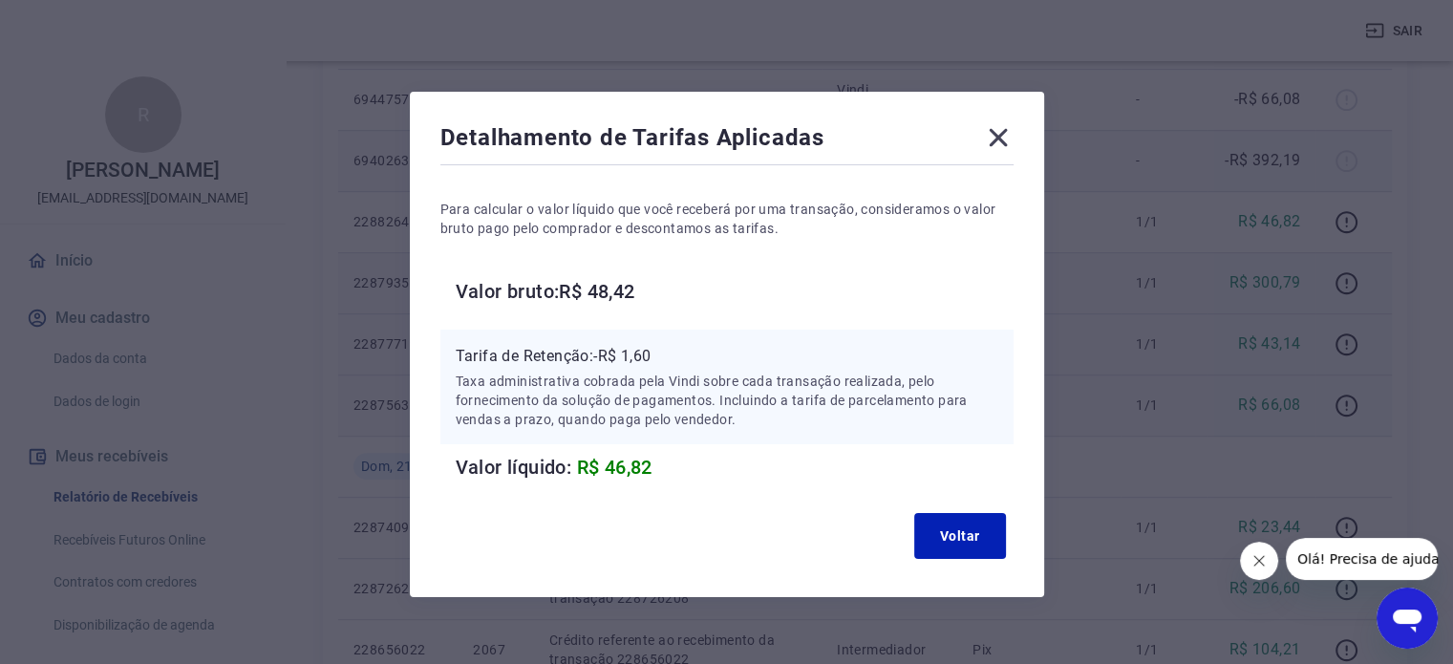
drag, startPoint x: 1008, startPoint y: 139, endPoint x: 718, endPoint y: 134, distance: 290.5
click at [996, 137] on icon at bounding box center [998, 137] width 31 height 31
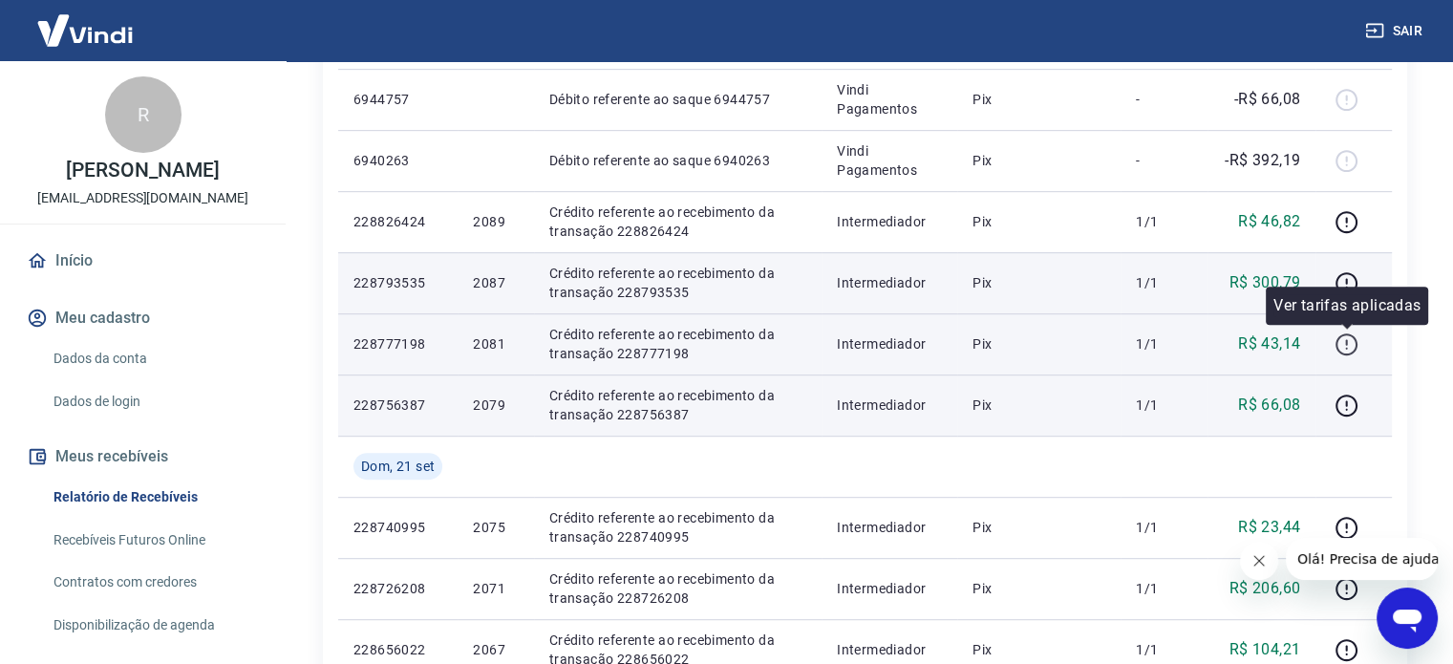
click at [1347, 347] on icon "button" at bounding box center [1346, 348] width 2 height 2
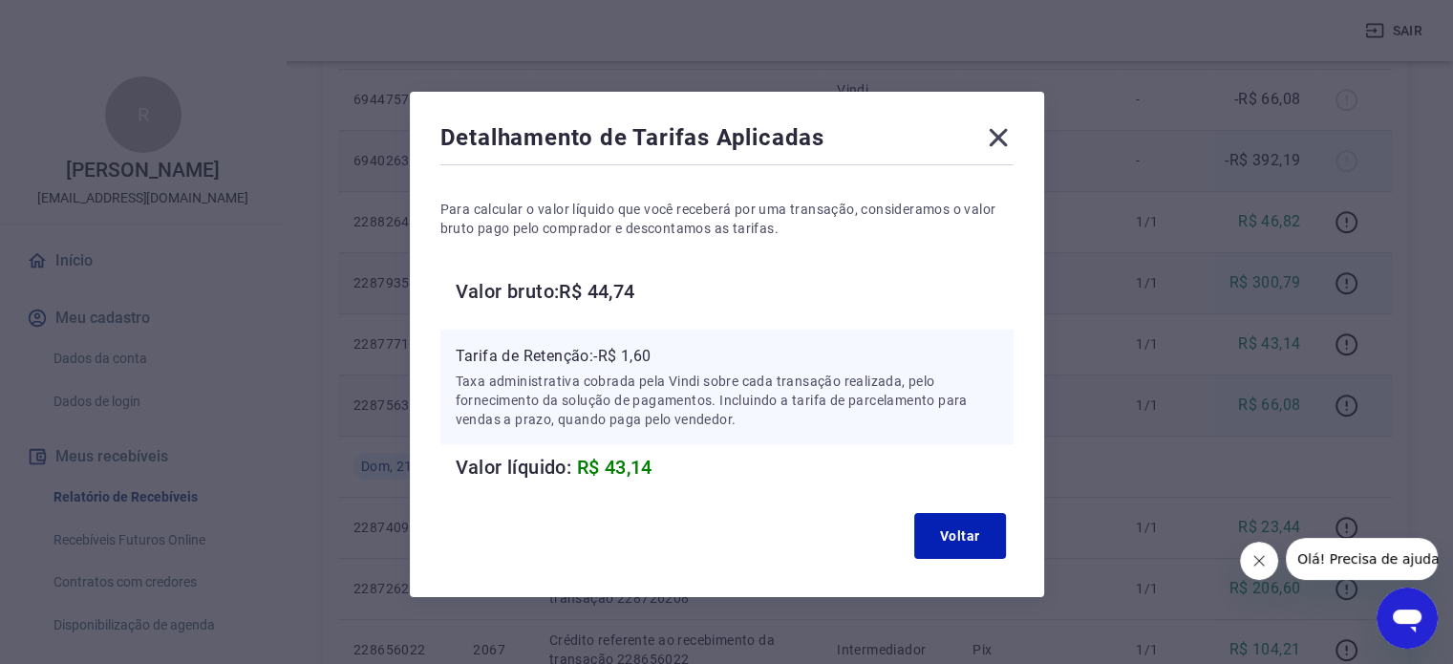
drag, startPoint x: 998, startPoint y: 145, endPoint x: 390, endPoint y: 141, distance: 607.8
click at [993, 144] on icon at bounding box center [998, 137] width 31 height 31
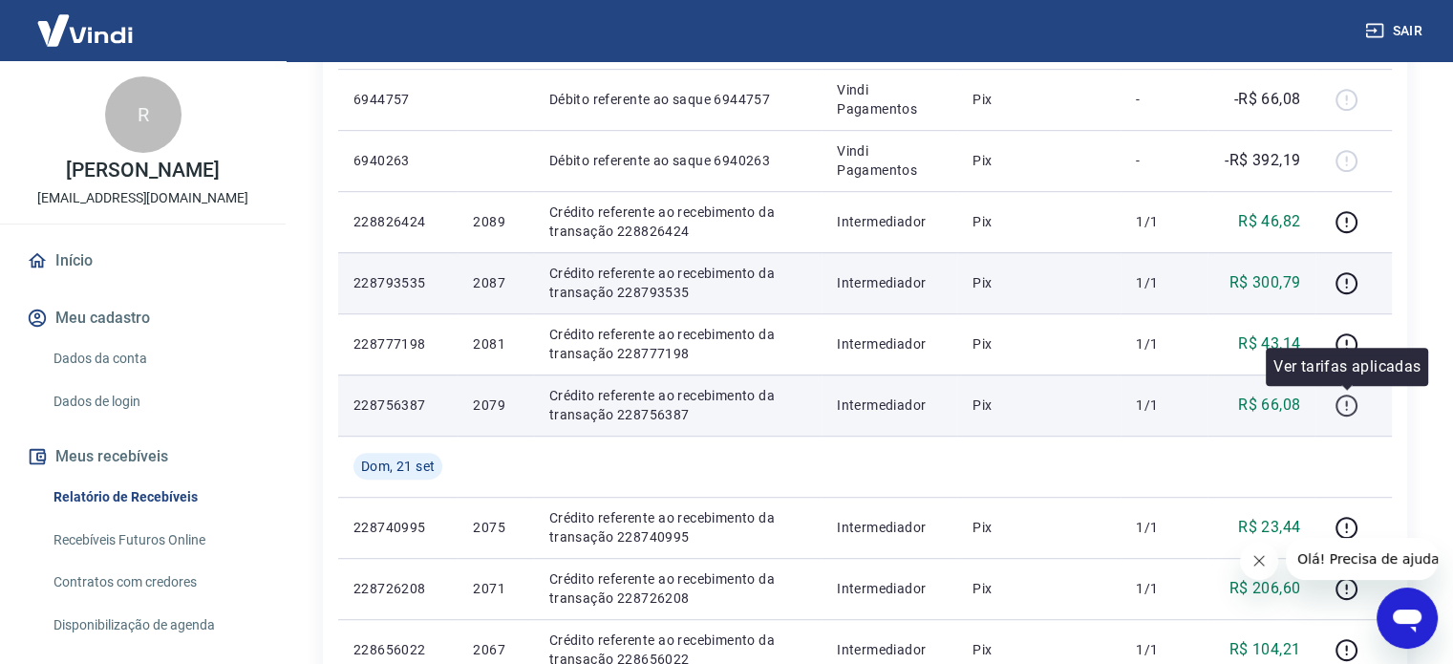
click at [1348, 414] on icon "button" at bounding box center [1347, 406] width 22 height 22
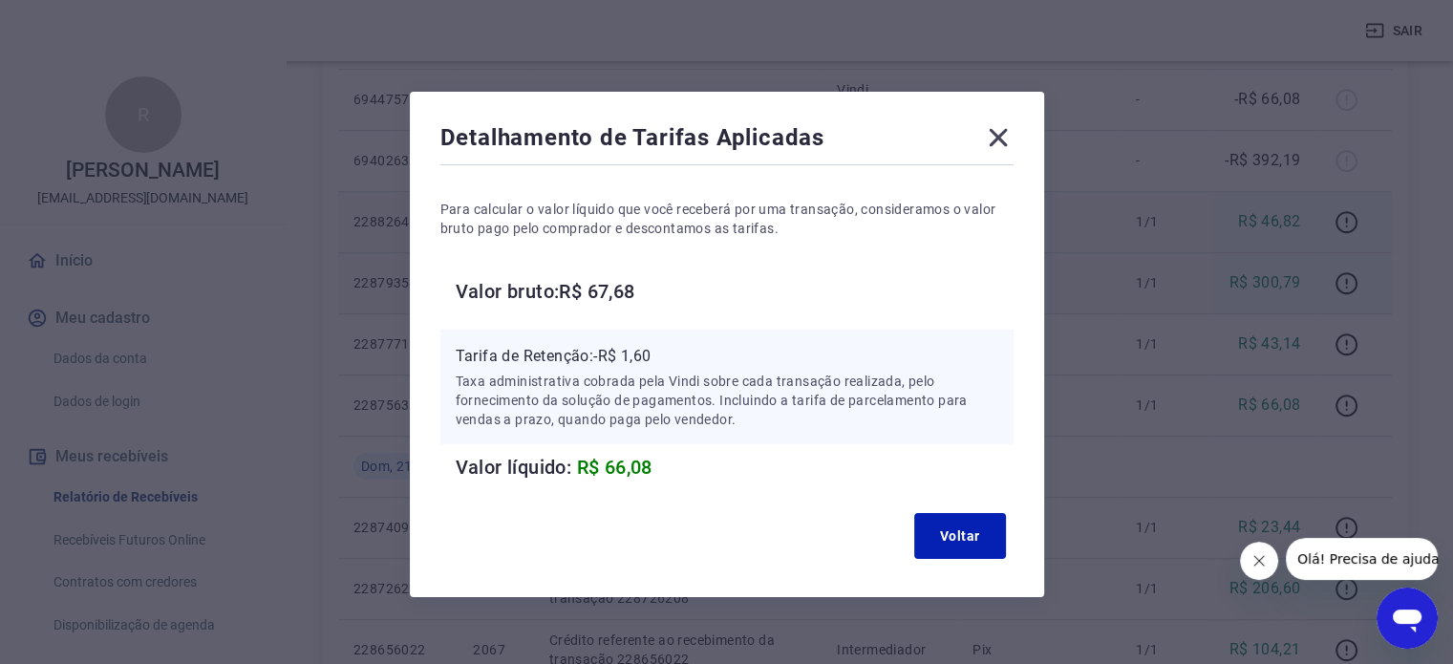
drag, startPoint x: 1001, startPoint y: 147, endPoint x: 1223, endPoint y: 236, distance: 238.8
click at [1005, 148] on icon at bounding box center [998, 137] width 31 height 31
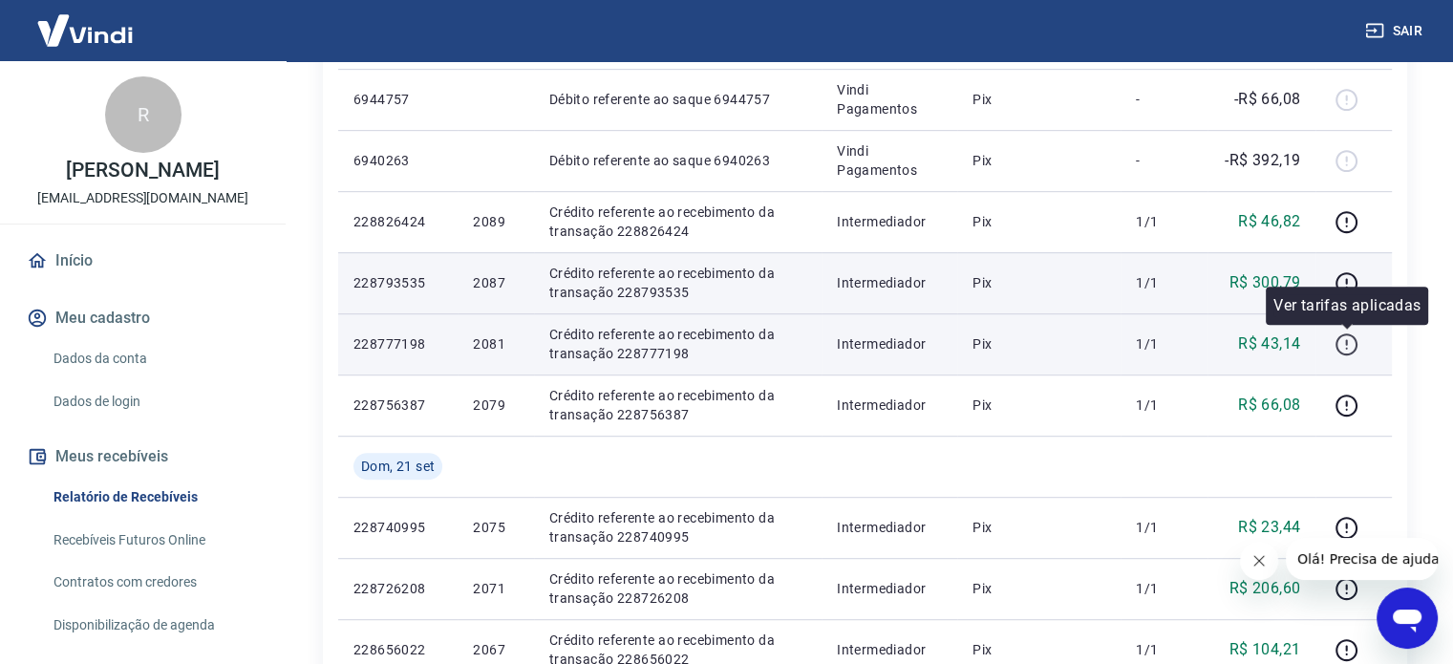
click at [1338, 351] on icon "button" at bounding box center [1347, 345] width 24 height 24
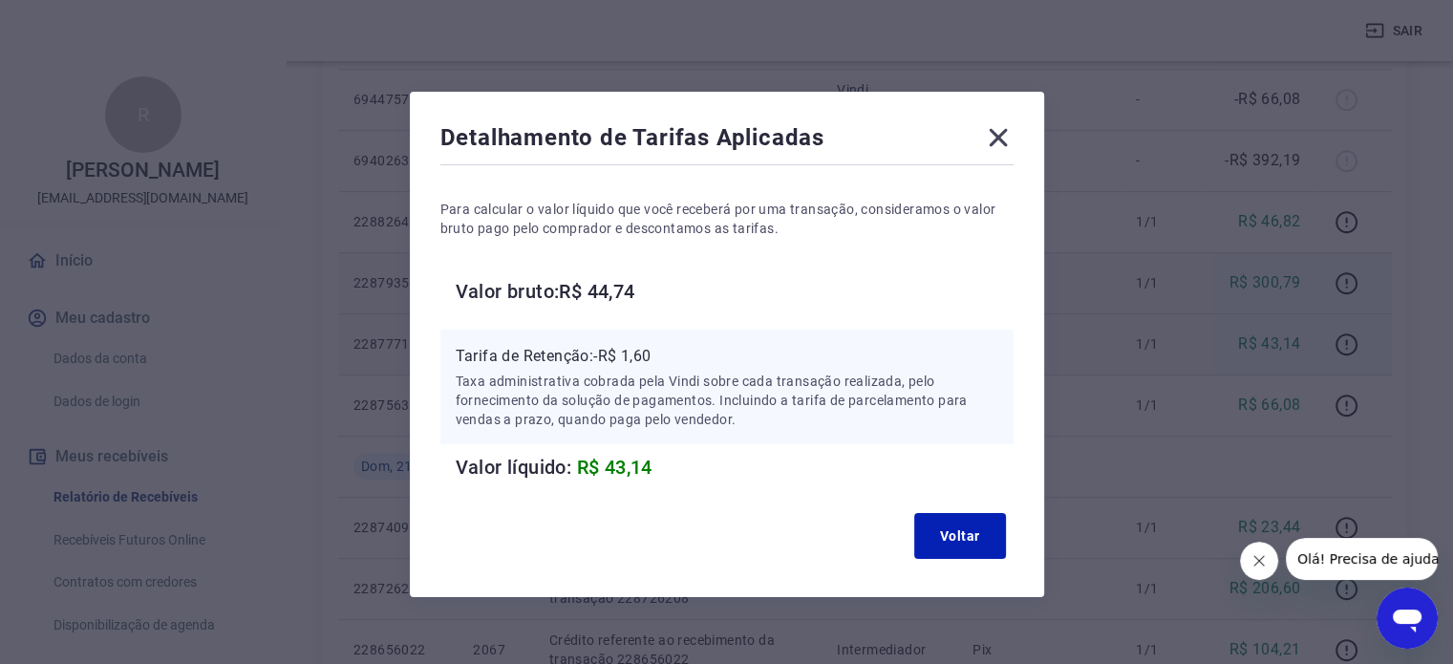
drag, startPoint x: 1008, startPoint y: 133, endPoint x: 1158, endPoint y: 199, distance: 163.9
click at [1020, 139] on div "Detalhamento de Tarifas Aplicadas Para calcular o valor líquido que você recebe…" at bounding box center [727, 344] width 635 height 505
click at [992, 139] on icon at bounding box center [998, 137] width 31 height 31
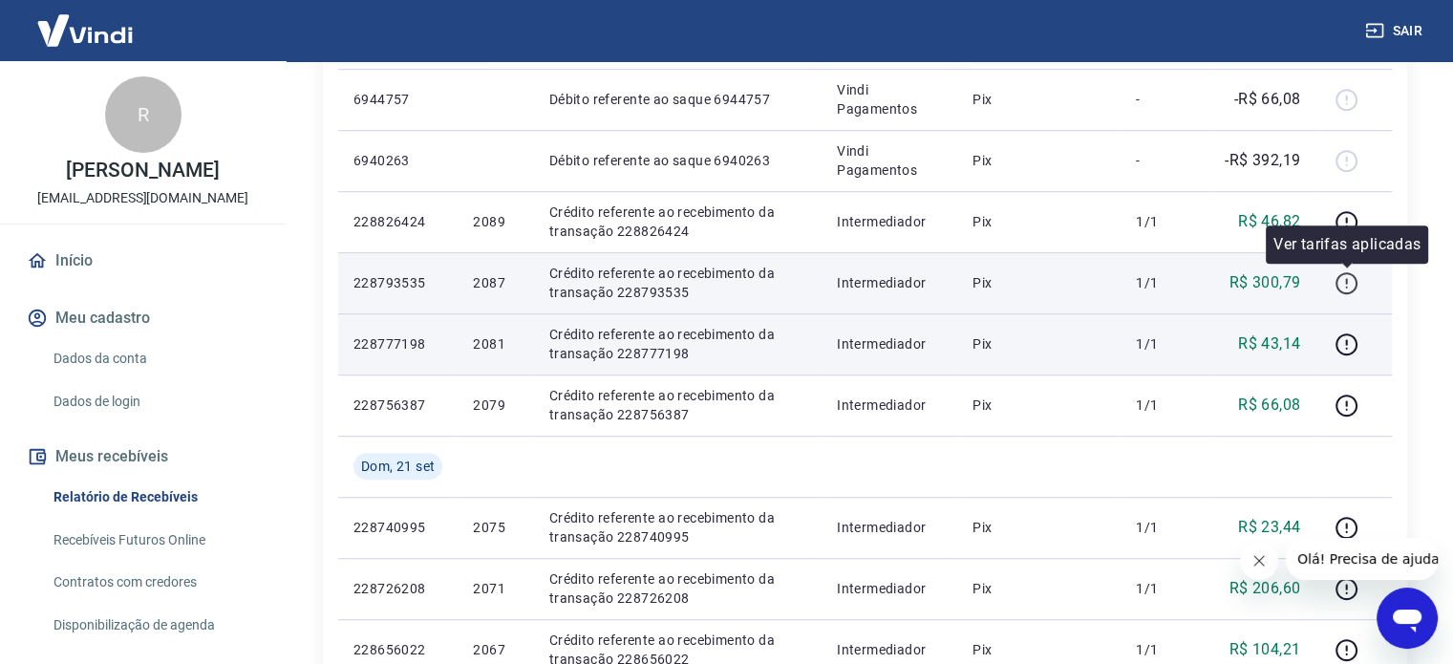
click at [1334, 286] on button "button" at bounding box center [1346, 283] width 31 height 31
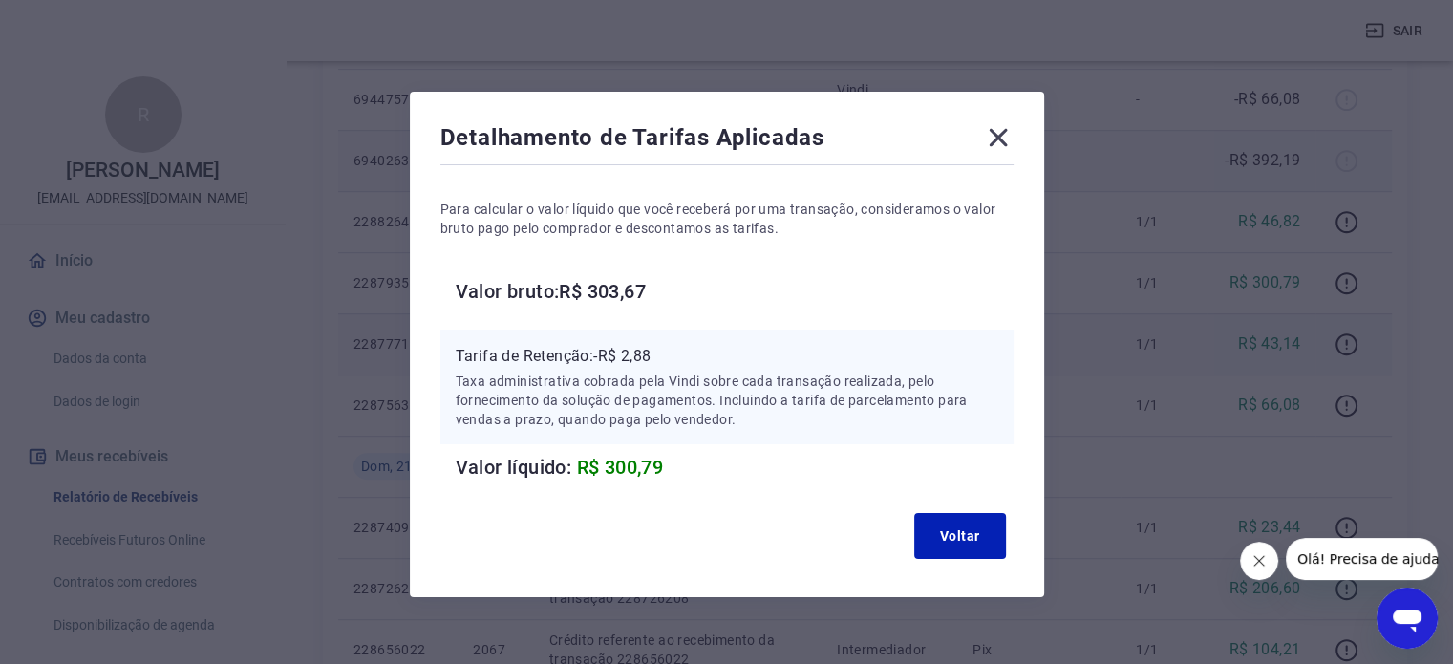
click at [994, 143] on icon at bounding box center [998, 138] width 18 height 18
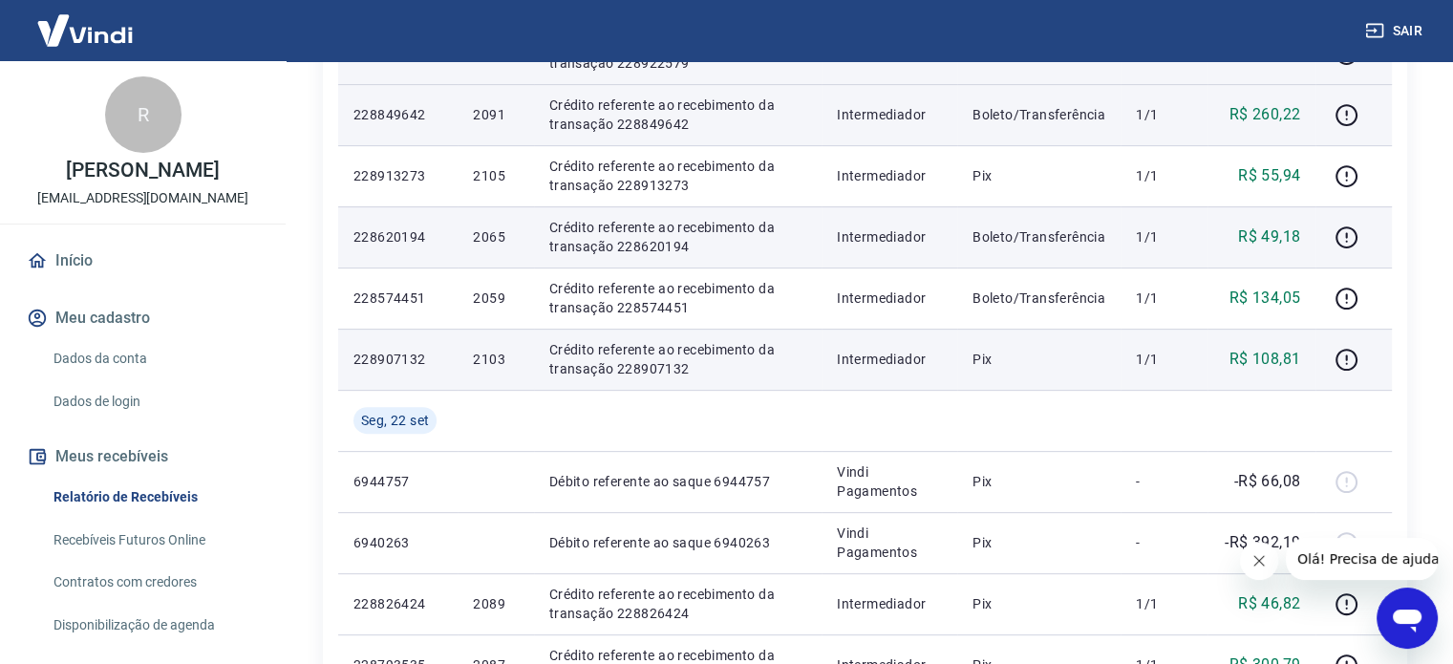
scroll to position [517, 0]
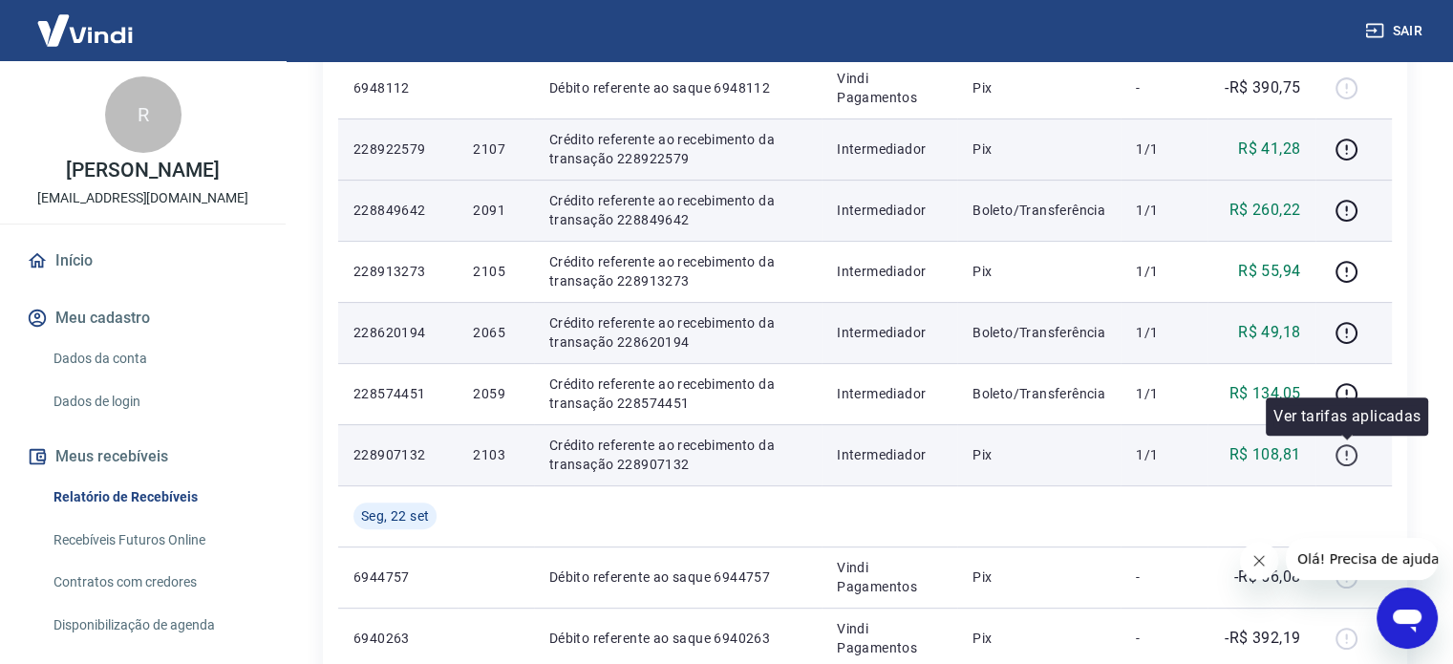
click at [1340, 454] on icon "button" at bounding box center [1347, 455] width 24 height 24
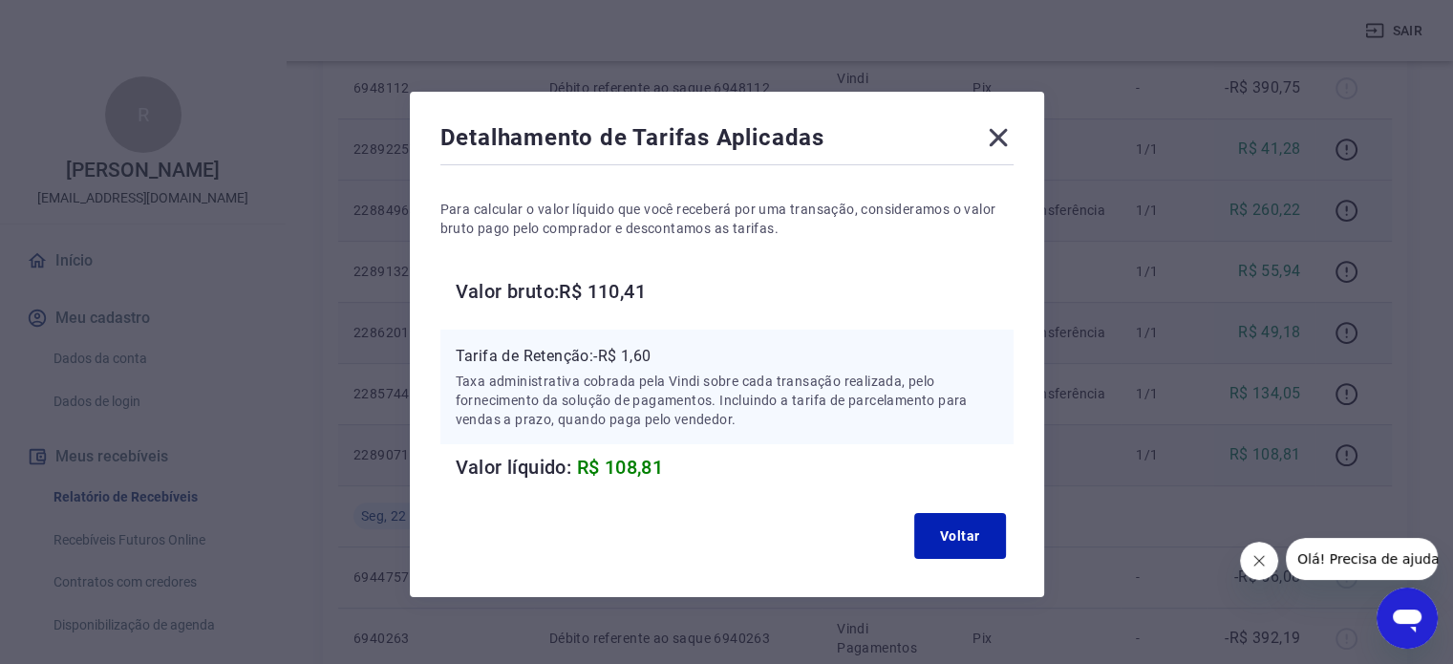
click at [992, 141] on icon at bounding box center [998, 138] width 18 height 18
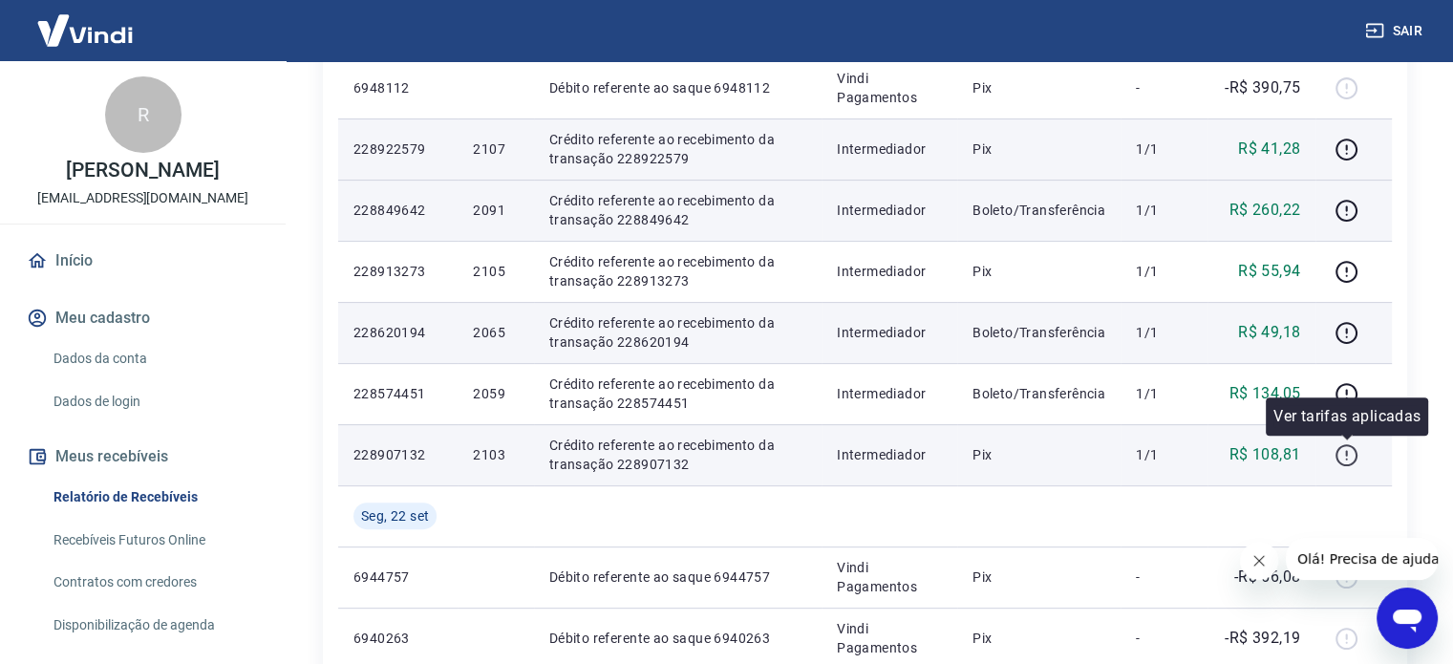
click at [1343, 457] on icon "button" at bounding box center [1347, 455] width 24 height 24
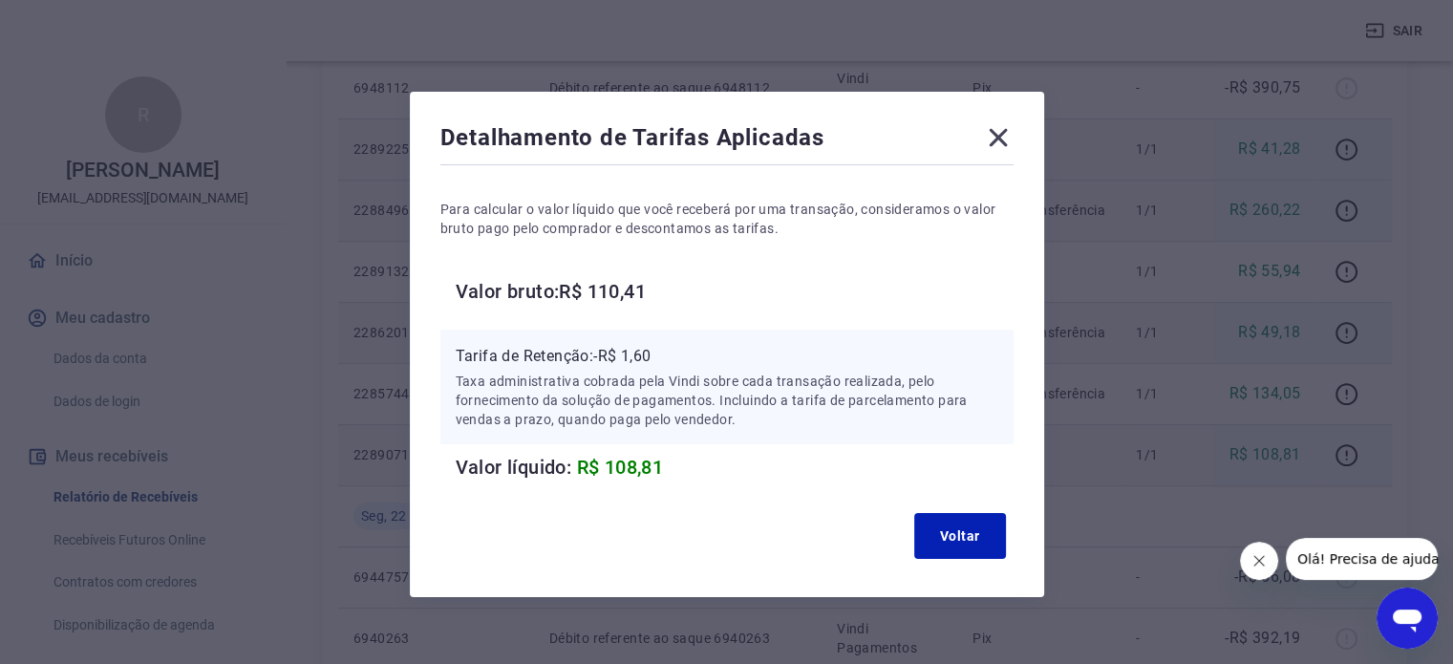
click at [1013, 143] on div "Detalhamento de Tarifas Aplicadas Para calcular o valor líquido que você recebe…" at bounding box center [727, 344] width 635 height 505
click at [997, 138] on icon at bounding box center [998, 138] width 18 height 18
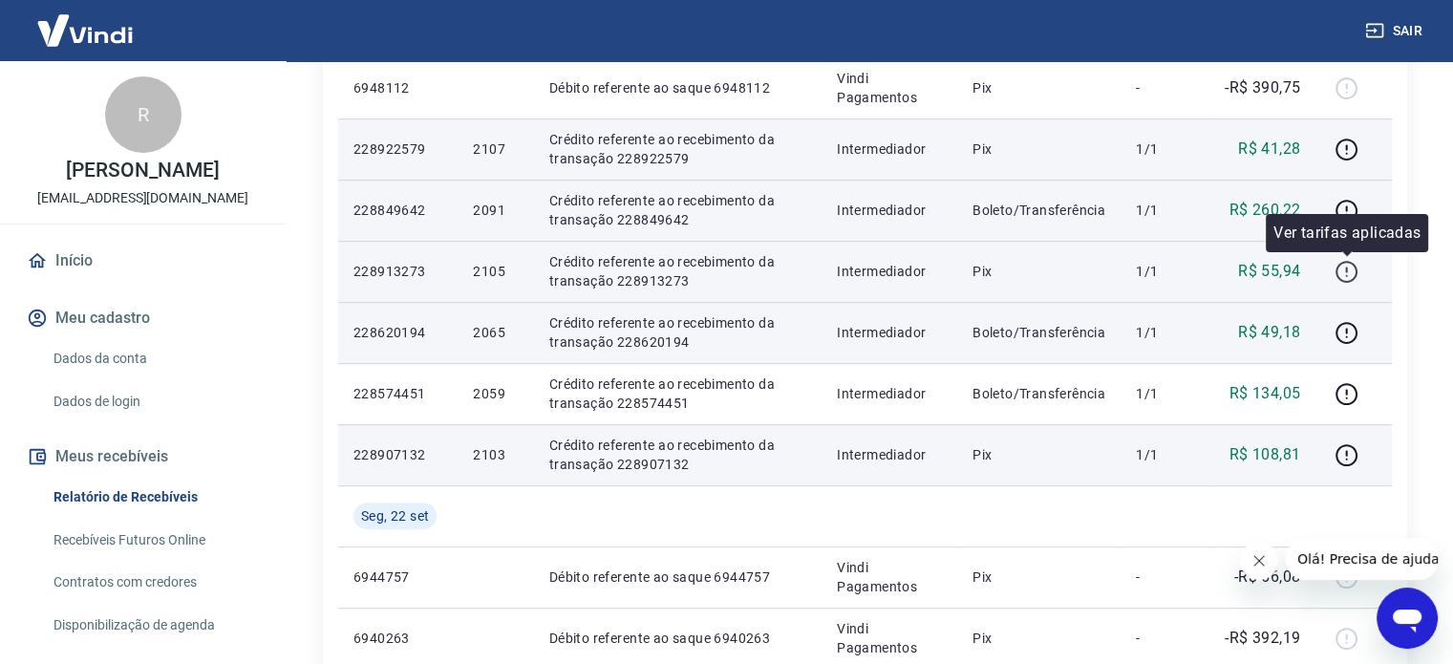
click at [1345, 271] on icon "button" at bounding box center [1347, 272] width 24 height 24
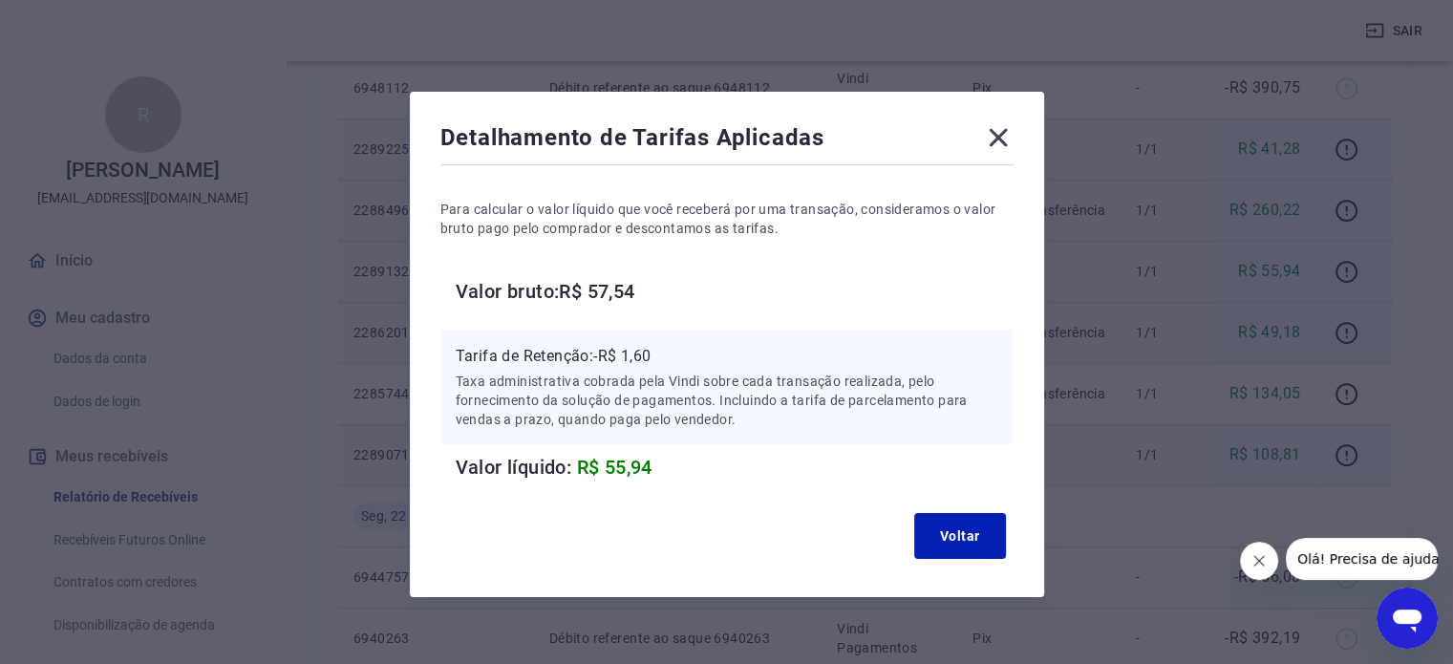
click at [1006, 152] on icon at bounding box center [998, 137] width 31 height 31
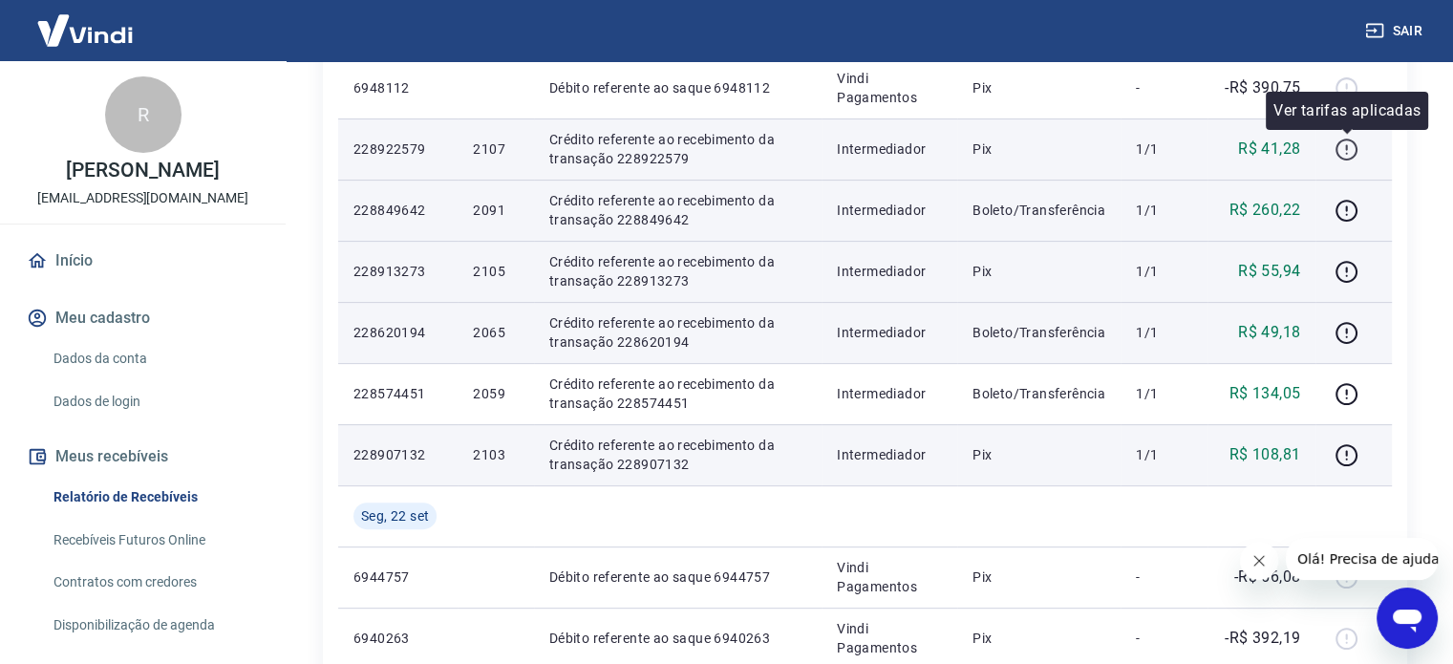
click at [1349, 152] on icon "button" at bounding box center [1347, 150] width 24 height 24
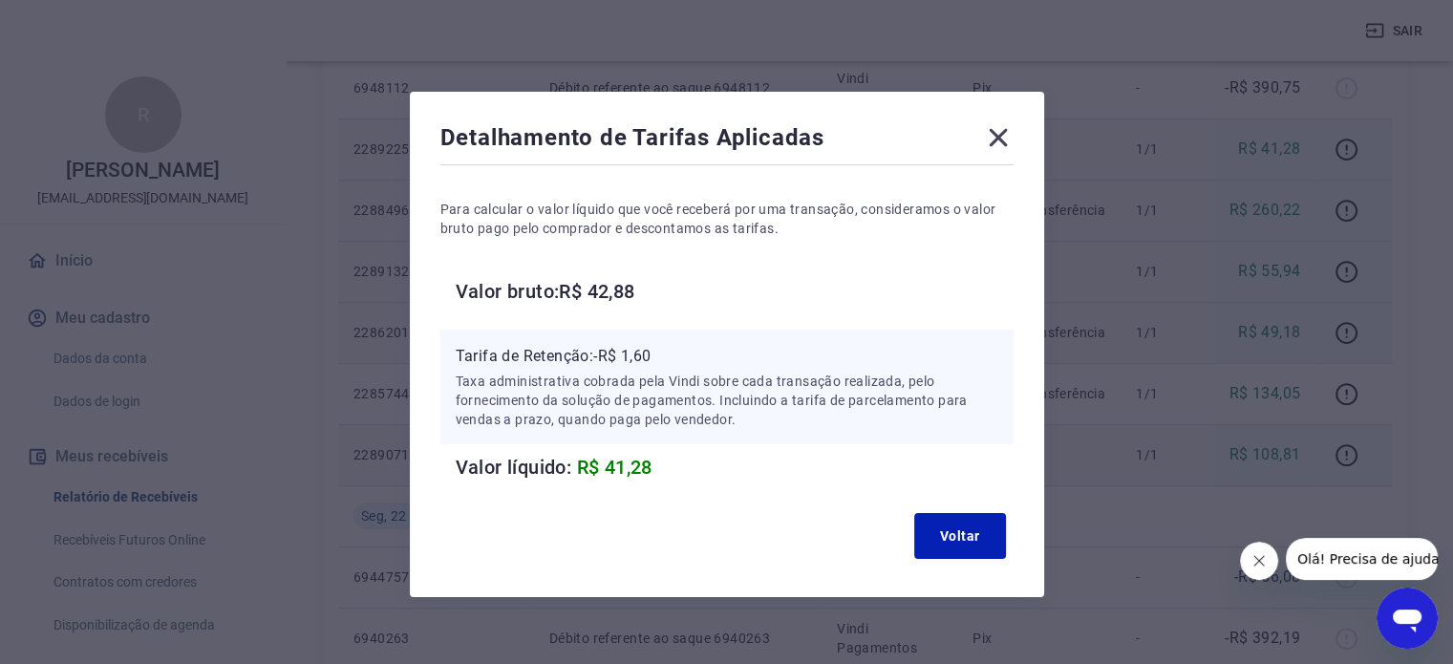
drag, startPoint x: 990, startPoint y: 148, endPoint x: 18, endPoint y: 205, distance: 973.5
click at [990, 147] on icon at bounding box center [998, 137] width 31 height 31
